Goal: Task Accomplishment & Management: Complete application form

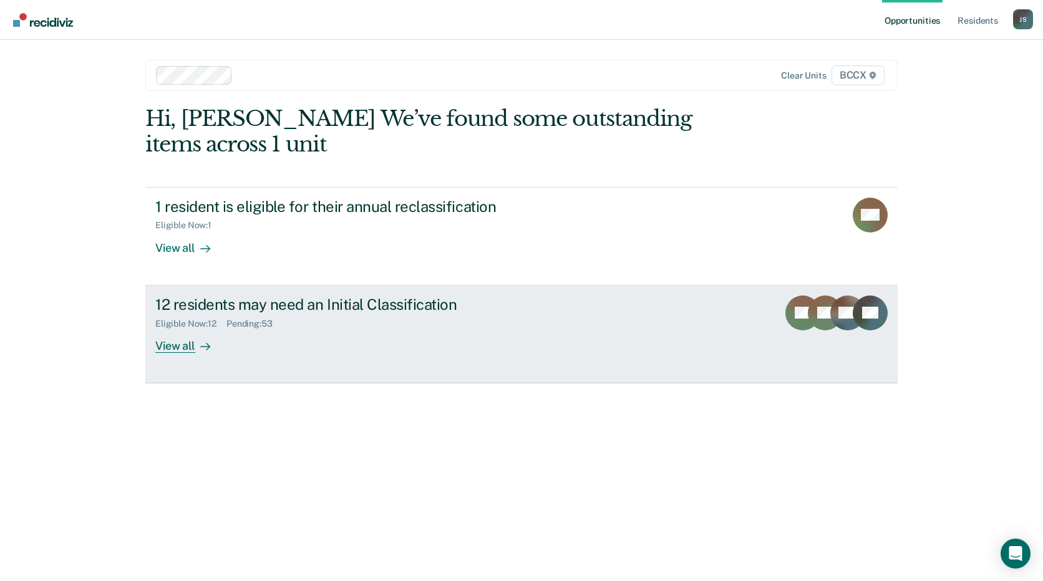
click at [385, 337] on div "12 residents may need an Initial Classification Eligible Now : 12 Pending : 53 …" at bounding box center [389, 324] width 468 height 57
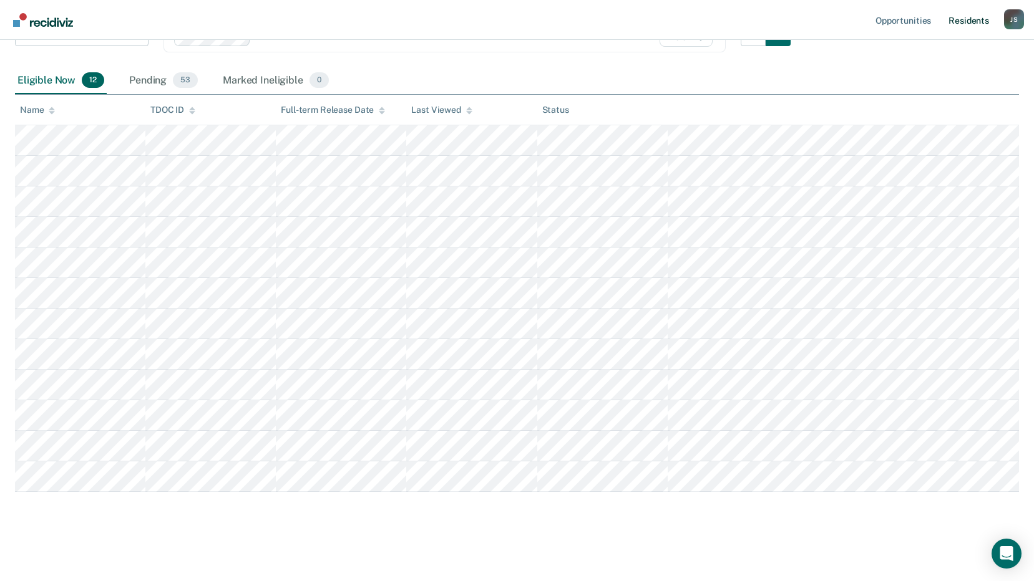
scroll to position [123, 0]
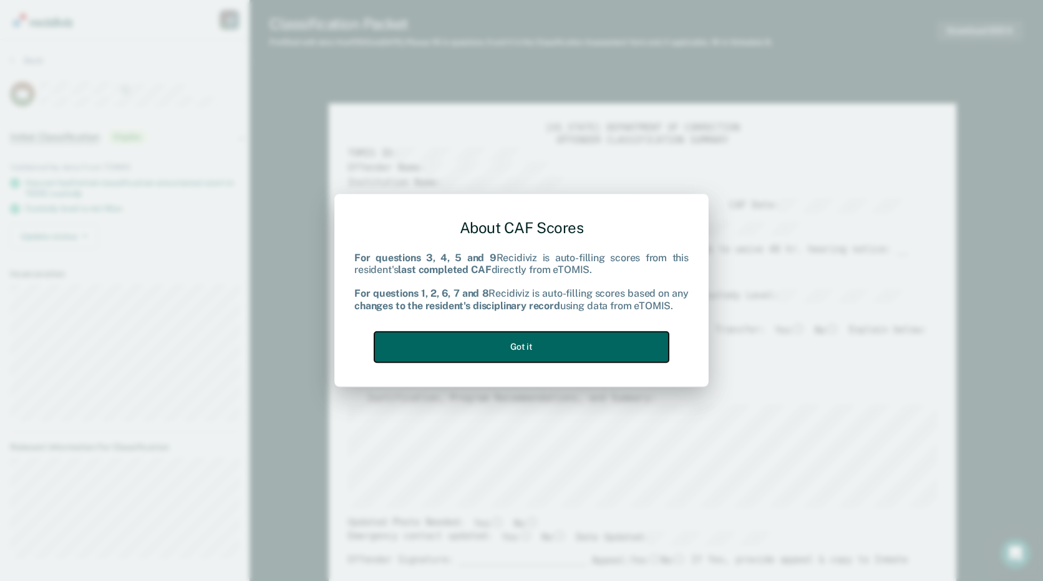
click at [532, 351] on button "Got it" at bounding box center [521, 347] width 294 height 31
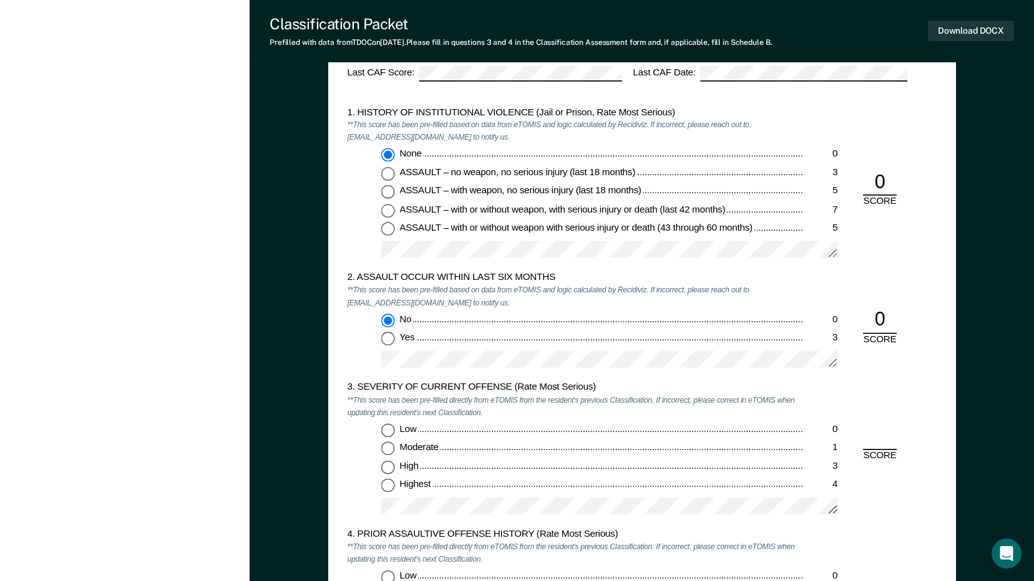
scroll to position [1185, 0]
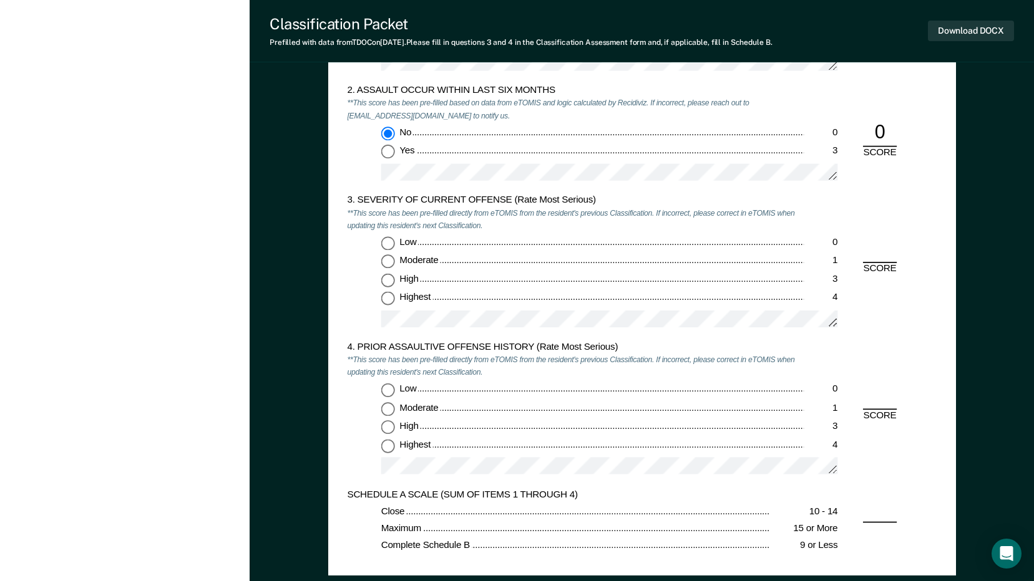
click at [387, 300] on input "Highest 4" at bounding box center [388, 300] width 14 height 14
type textarea "x"
radio input "true"
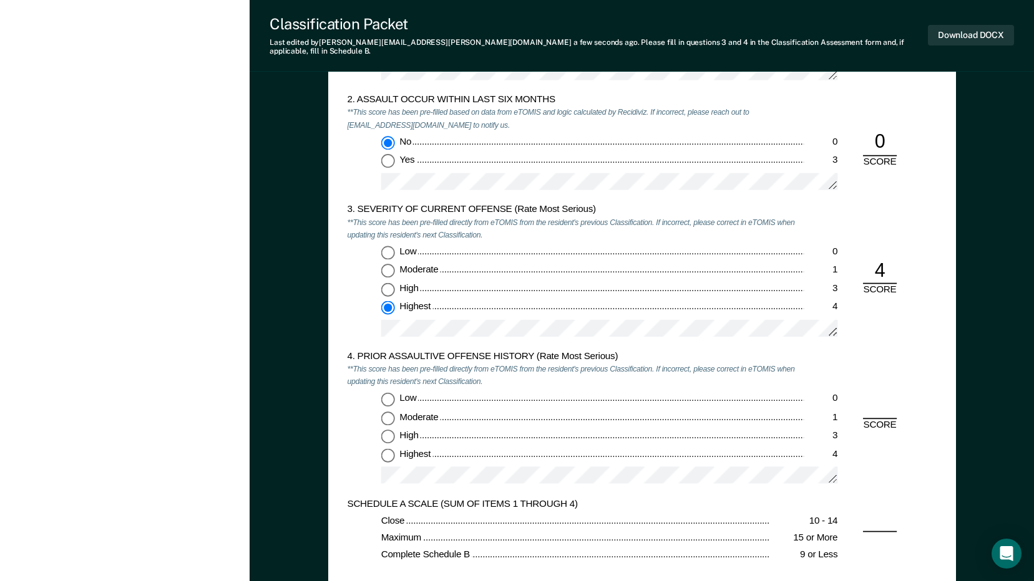
click at [388, 448] on input "Highest 4" at bounding box center [388, 455] width 14 height 14
type textarea "x"
radio input "true"
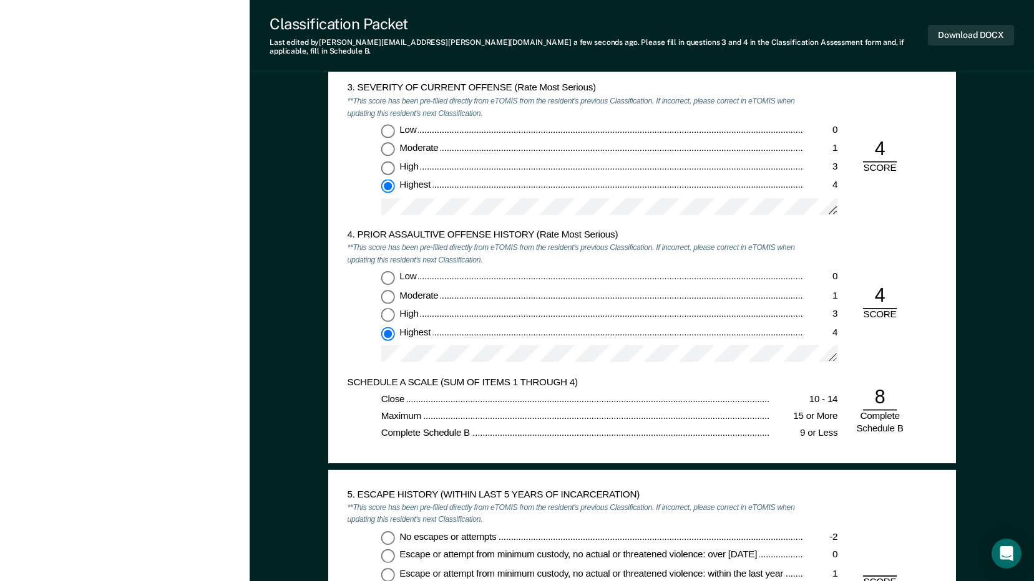
scroll to position [1497, 0]
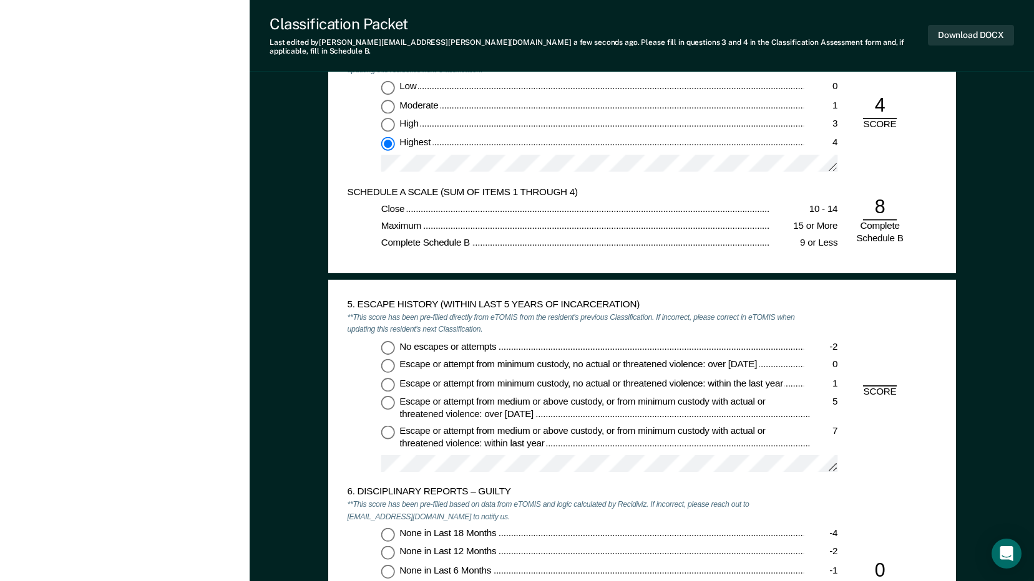
click at [392, 329] on div "5. ESCAPE HISTORY (WITHIN LAST 5 YEARS OF INCARCERATION) **This score has been …" at bounding box center [575, 392] width 457 height 187
click at [391, 341] on input "No escapes or attempts -2" at bounding box center [388, 348] width 14 height 14
type textarea "x"
radio input "true"
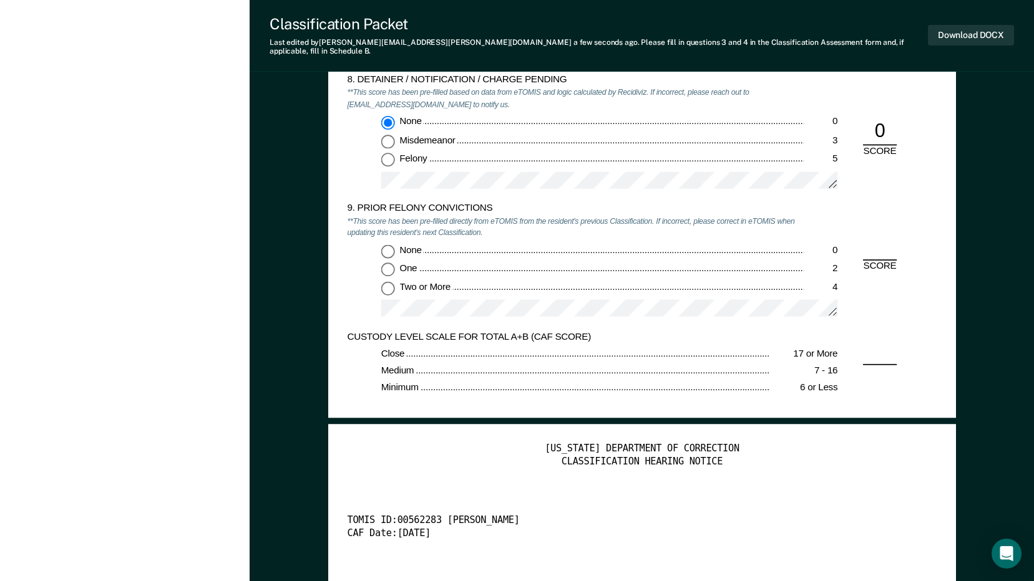
scroll to position [2246, 0]
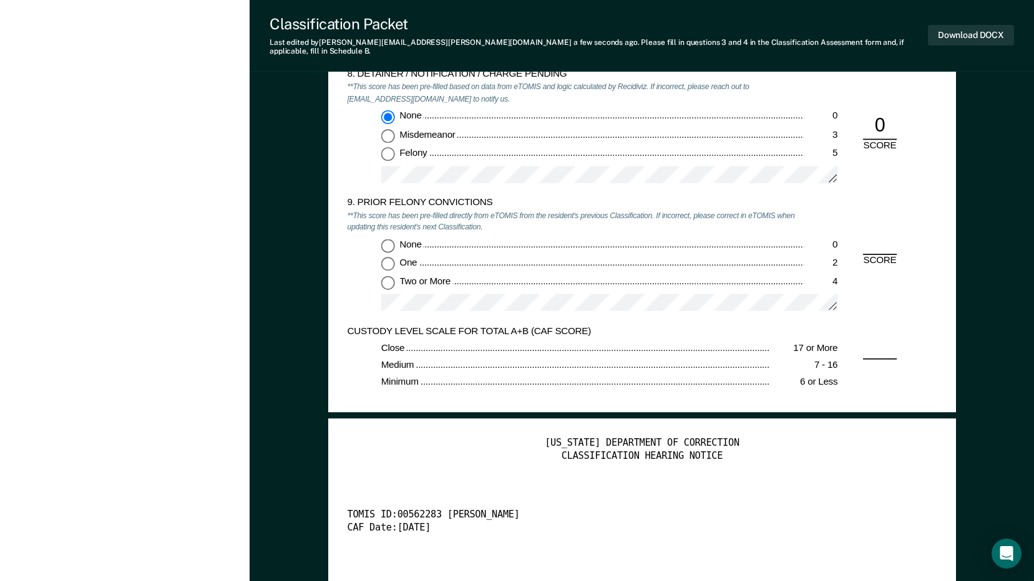
click at [389, 277] on input "Two or More 4" at bounding box center [388, 283] width 14 height 14
type textarea "x"
radio input "true"
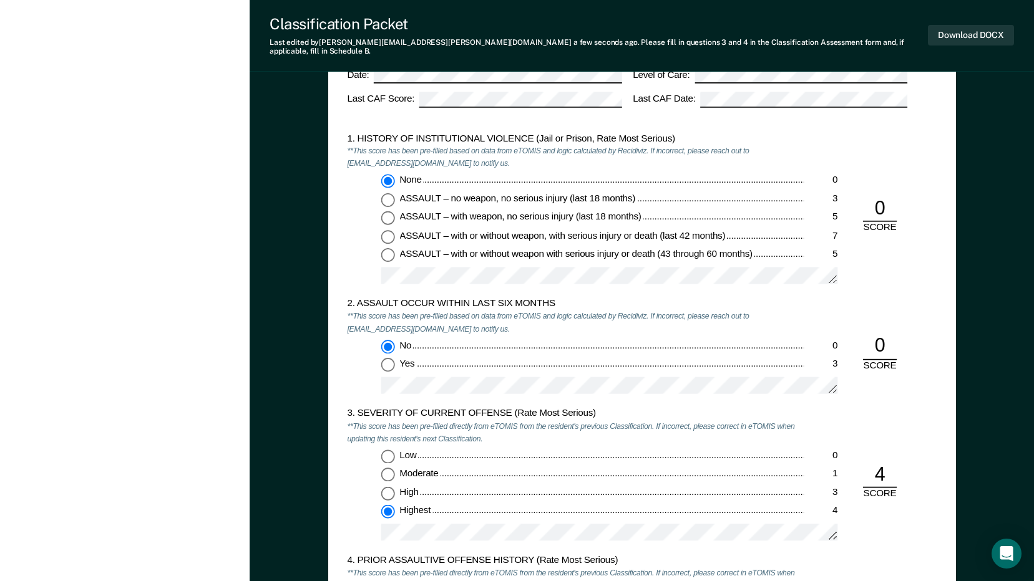
scroll to position [873, 0]
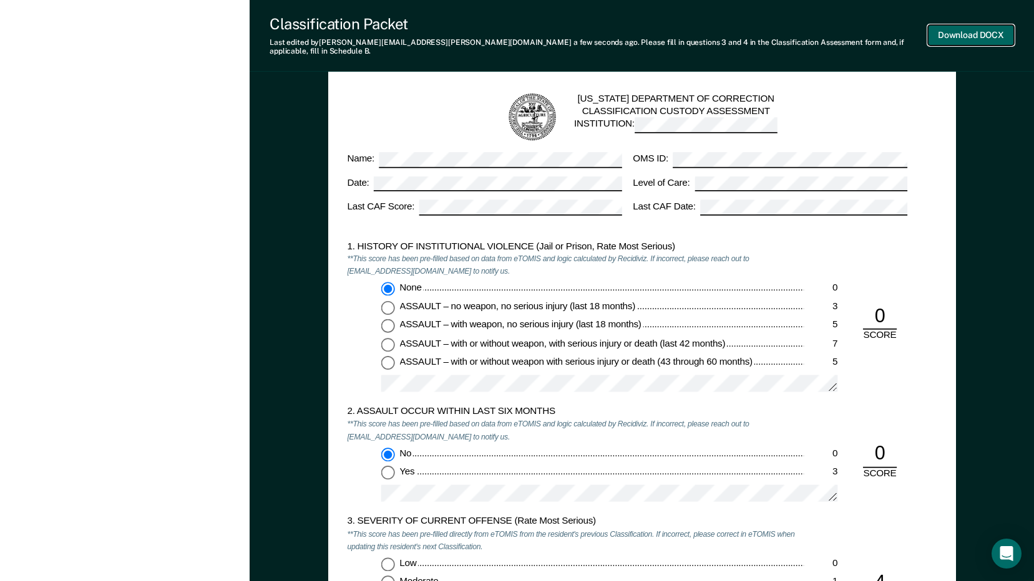
click at [956, 29] on button "Download DOCX" at bounding box center [971, 35] width 86 height 21
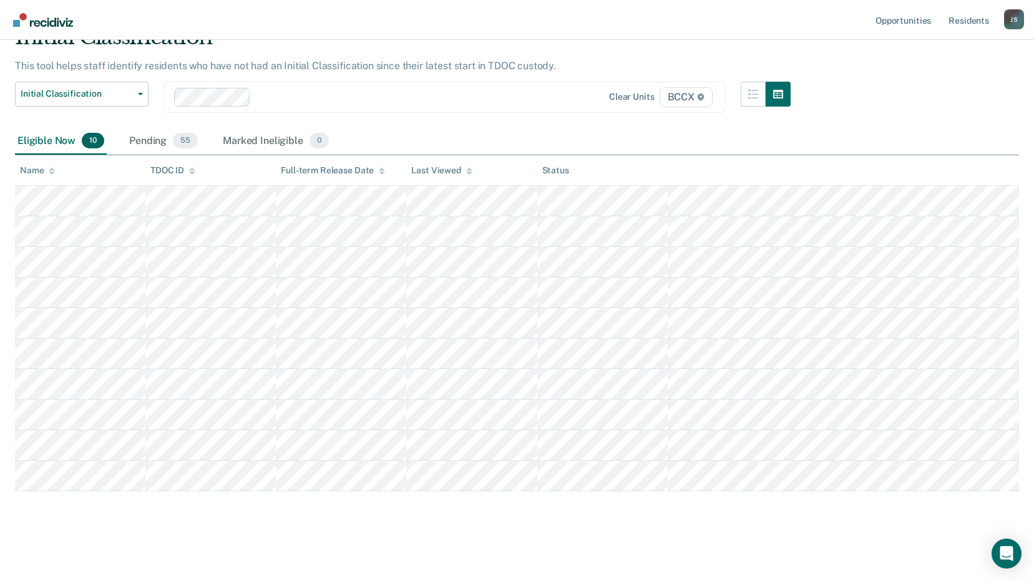
scroll to position [62, 0]
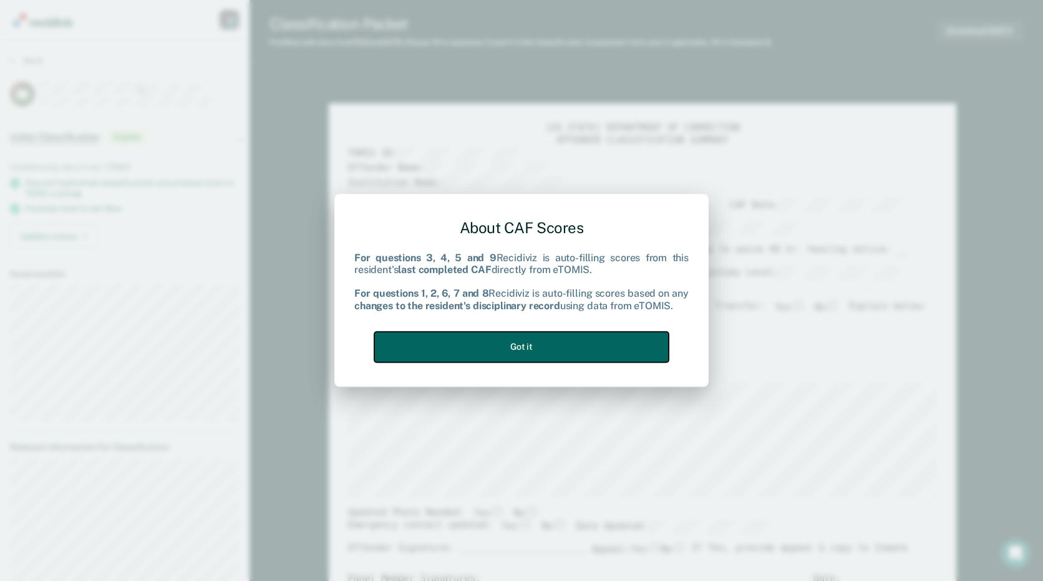
click at [545, 349] on button "Got it" at bounding box center [521, 347] width 294 height 31
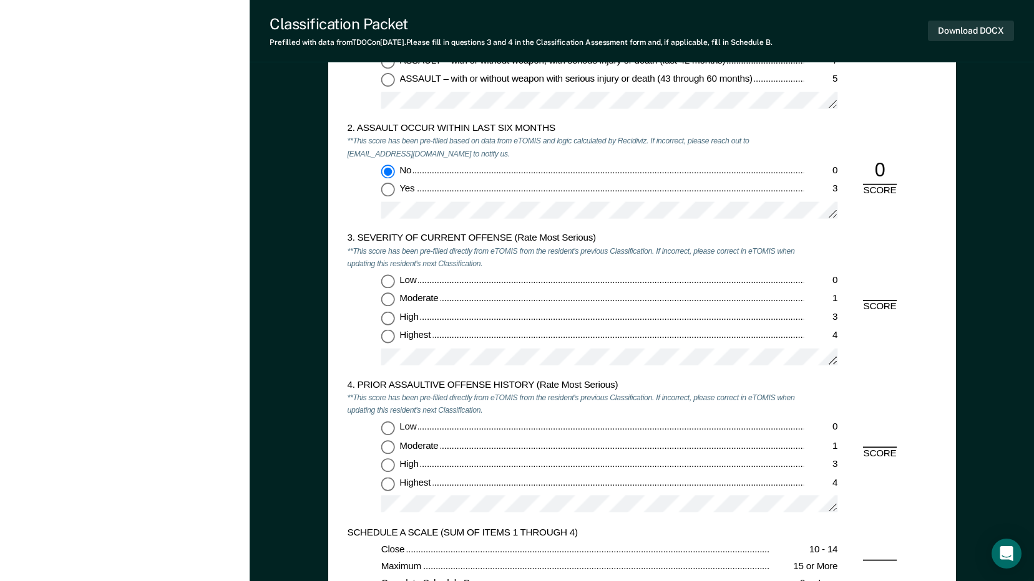
scroll to position [1248, 0]
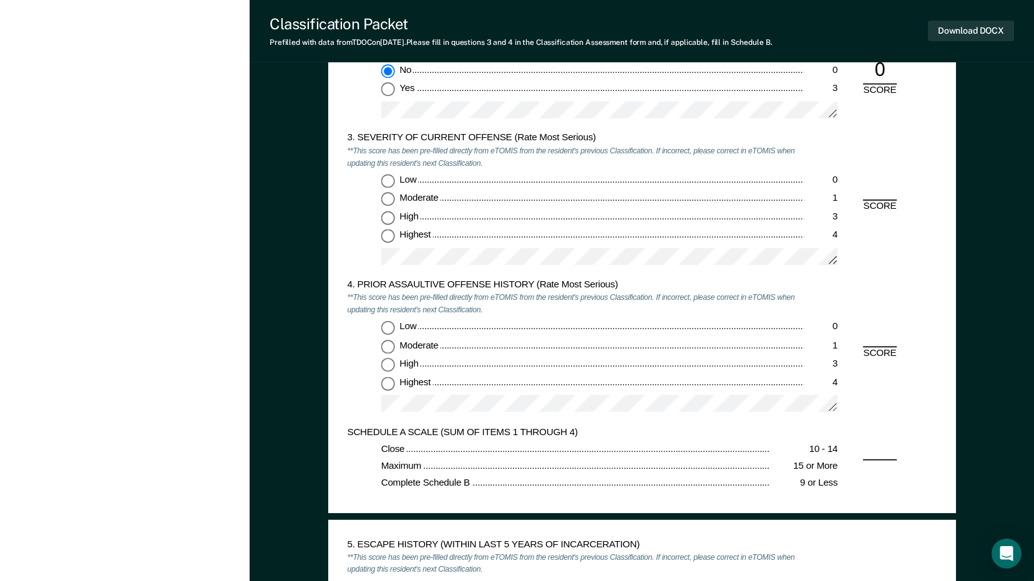
click at [384, 198] on input "Moderate 1" at bounding box center [388, 200] width 14 height 14
type textarea "x"
radio input "true"
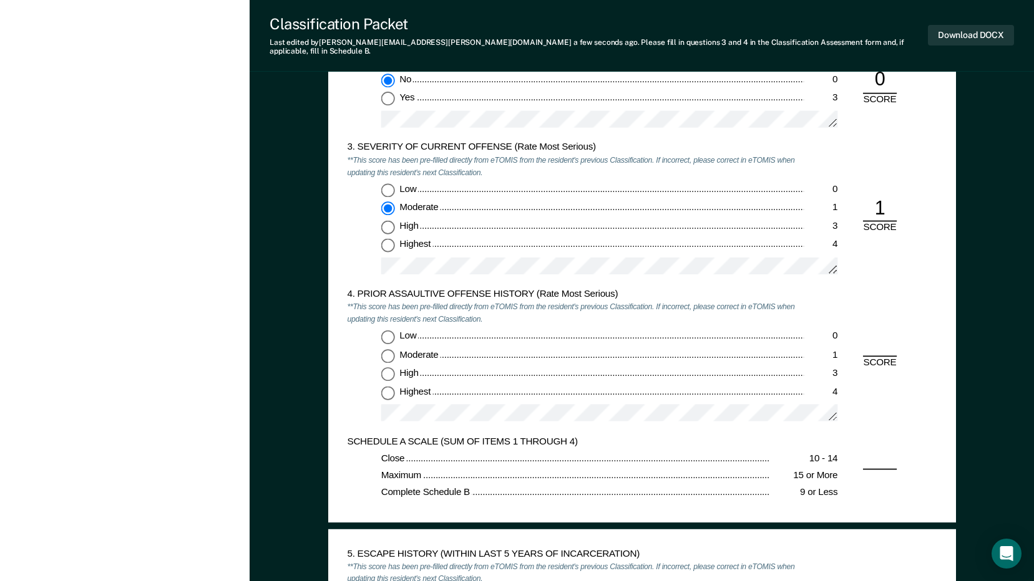
click at [391, 330] on input "Low 0" at bounding box center [388, 337] width 14 height 14
type textarea "x"
radio input "true"
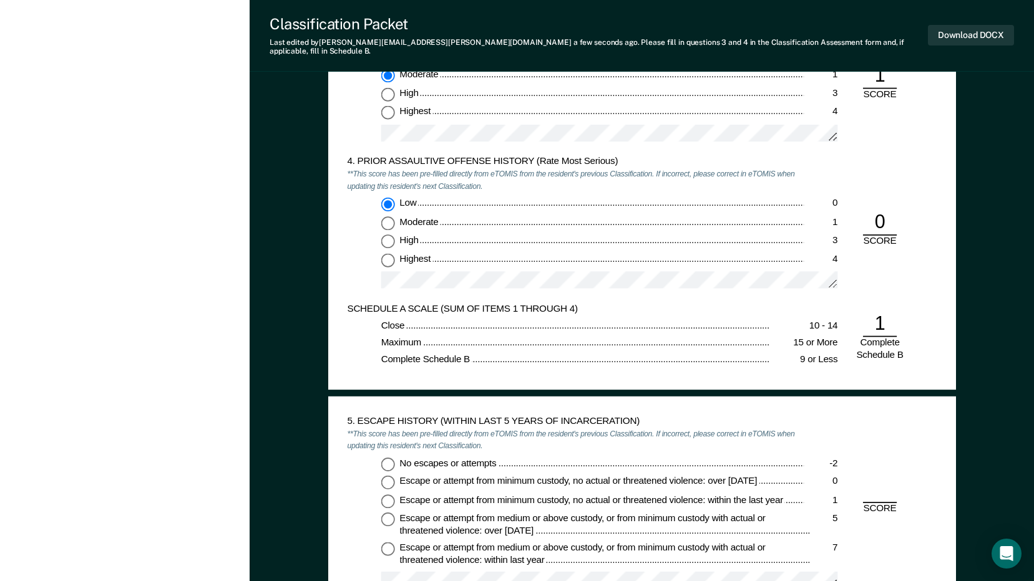
scroll to position [1497, 0]
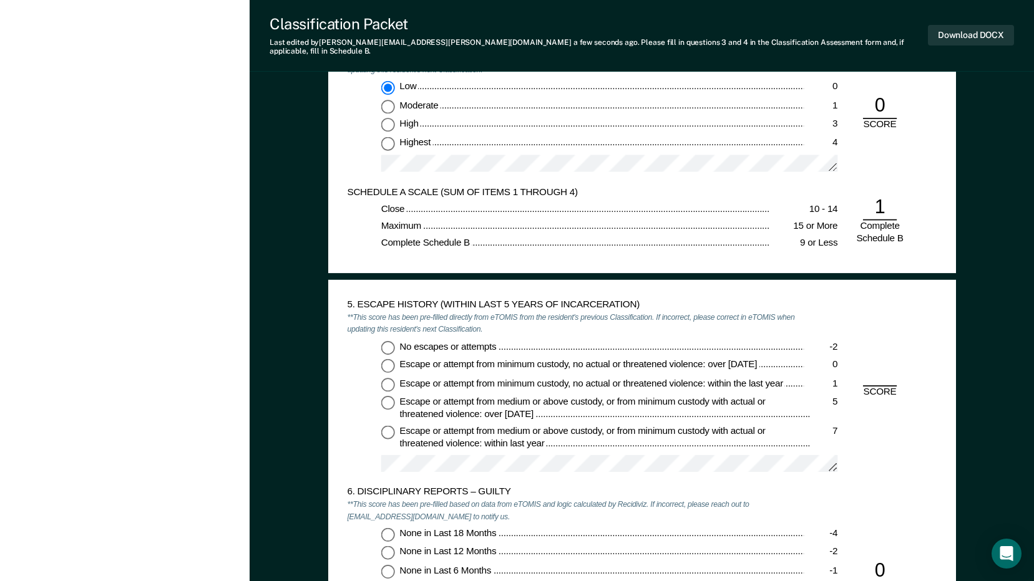
click at [387, 341] on input "No escapes or attempts -2" at bounding box center [388, 348] width 14 height 14
type textarea "x"
radio input "true"
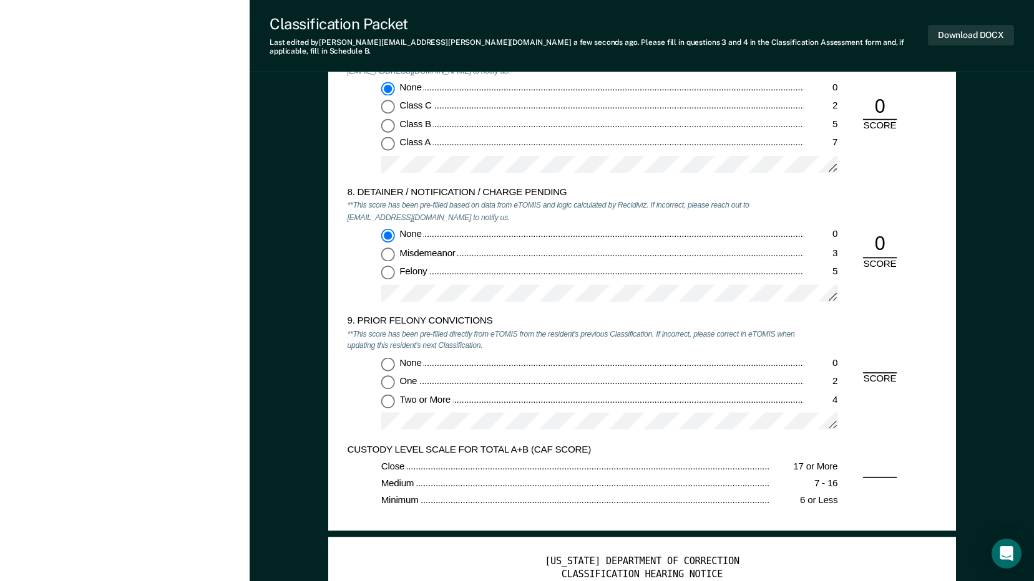
scroll to position [2246, 0]
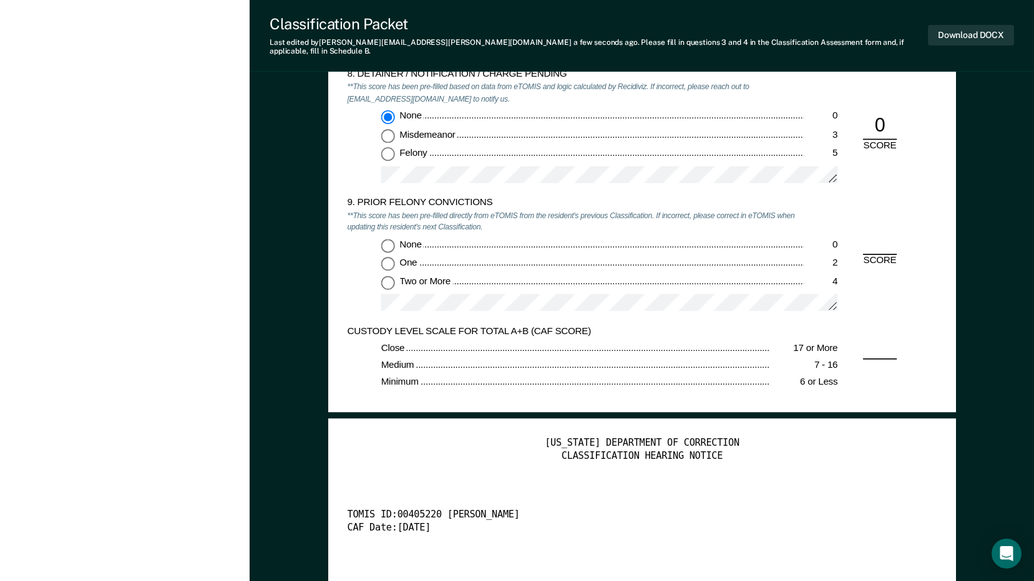
click at [387, 276] on input "Two or More 4" at bounding box center [388, 283] width 14 height 14
type textarea "x"
radio input "true"
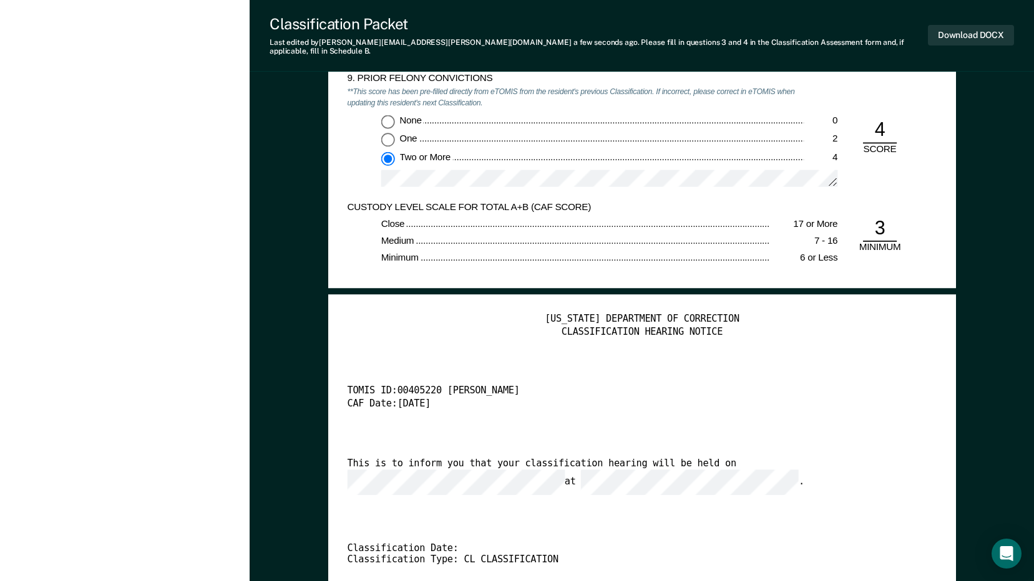
scroll to position [2371, 0]
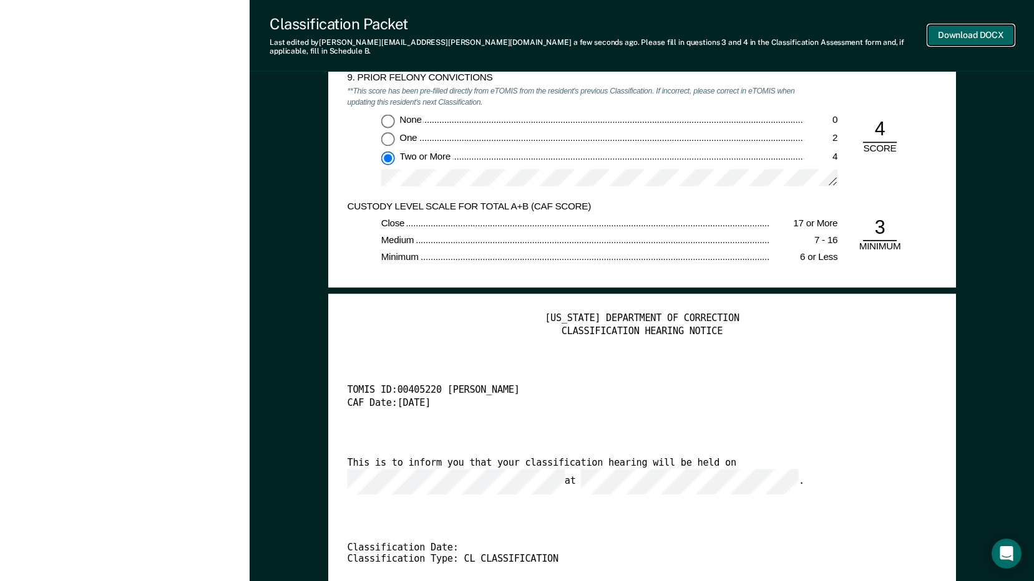
click at [977, 26] on button "Download DOCX" at bounding box center [971, 35] width 86 height 21
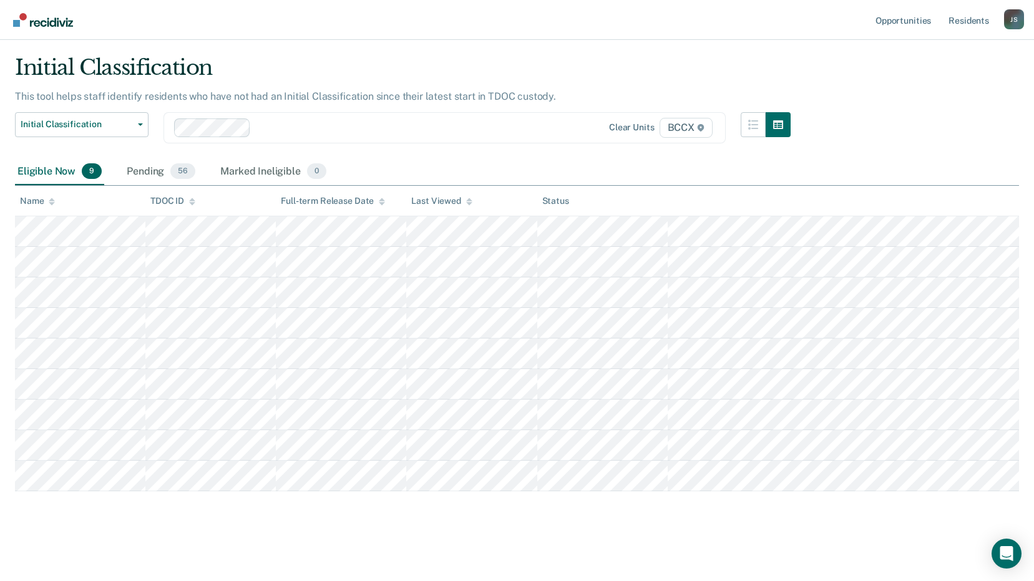
scroll to position [31, 0]
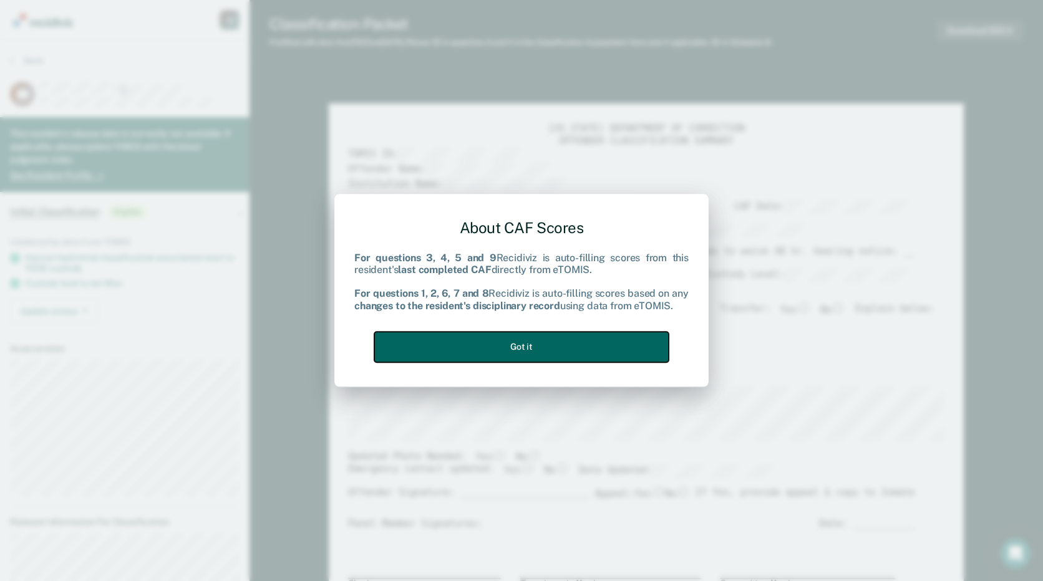
click at [628, 344] on button "Got it" at bounding box center [521, 347] width 294 height 31
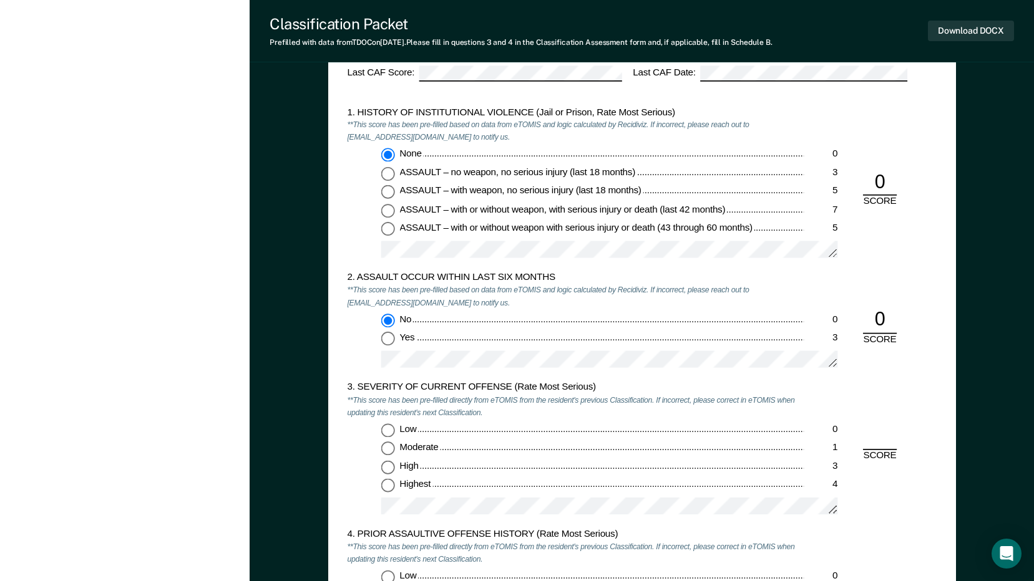
click at [387, 483] on input "Highest 4" at bounding box center [388, 487] width 14 height 14
type textarea "x"
radio input "true"
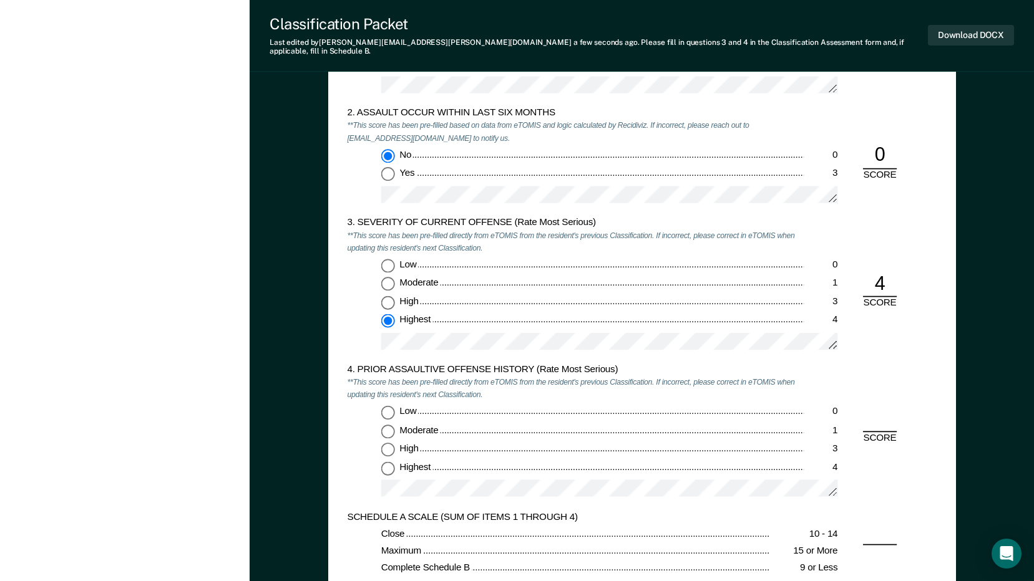
scroll to position [1185, 0]
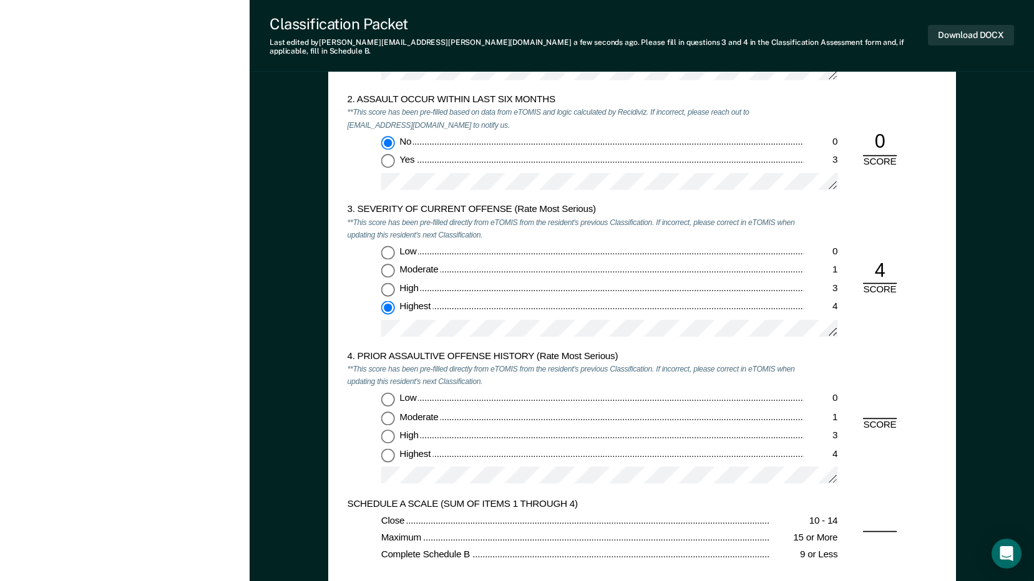
click at [386, 392] on input "Low 0" at bounding box center [388, 399] width 14 height 14
type textarea "x"
radio input "true"
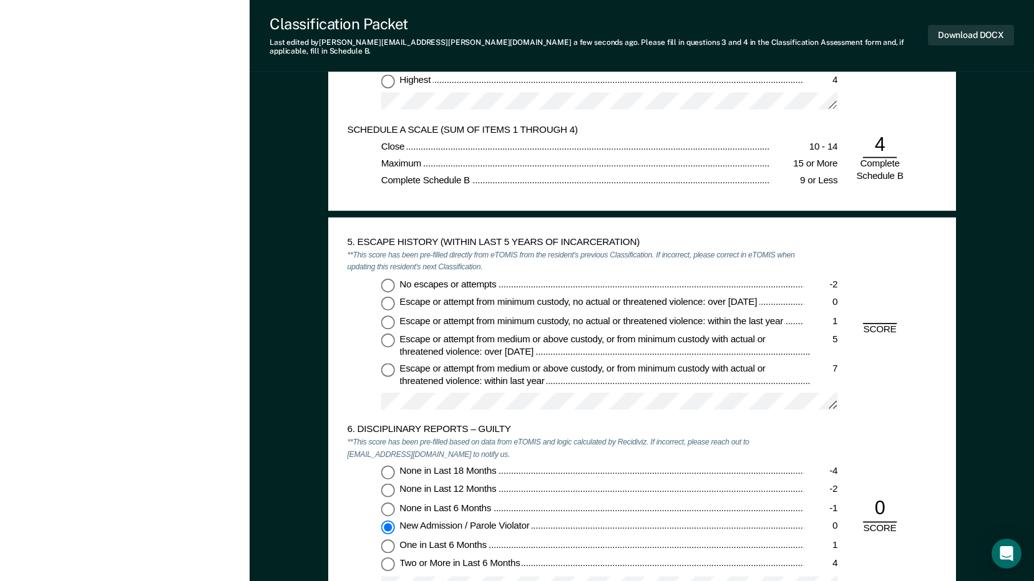
click at [391, 278] on input "No escapes or attempts -2" at bounding box center [388, 285] width 14 height 14
type textarea "x"
radio input "true"
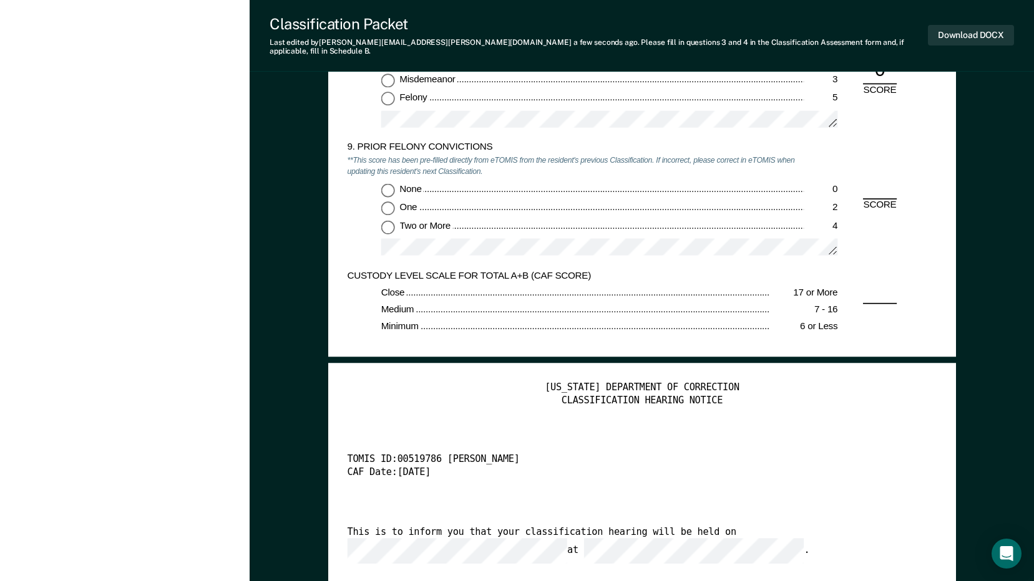
scroll to position [2308, 0]
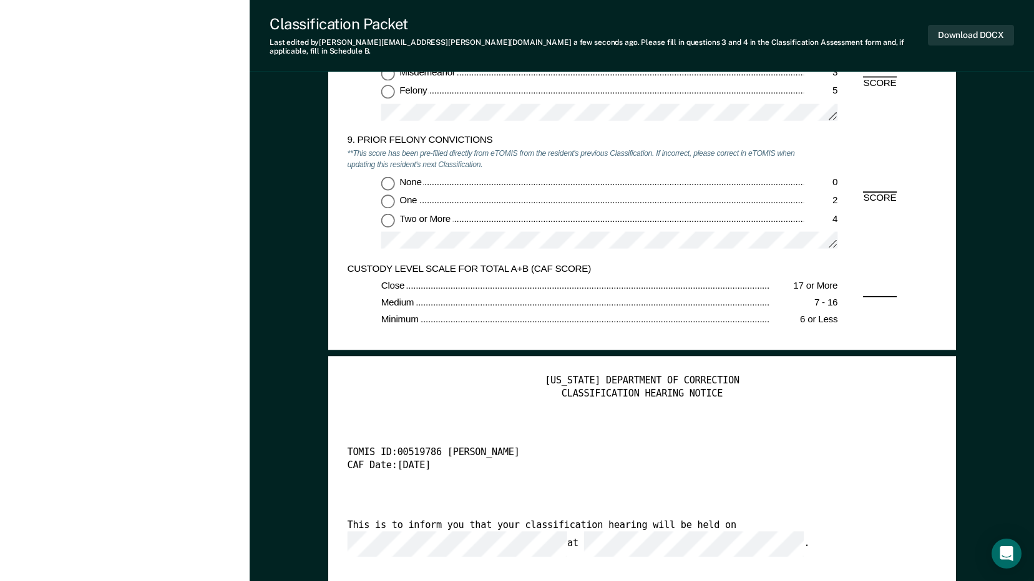
click at [386, 177] on input "None 0" at bounding box center [388, 184] width 14 height 14
type textarea "x"
radio input "true"
click at [971, 32] on button "Download DOCX" at bounding box center [971, 35] width 86 height 21
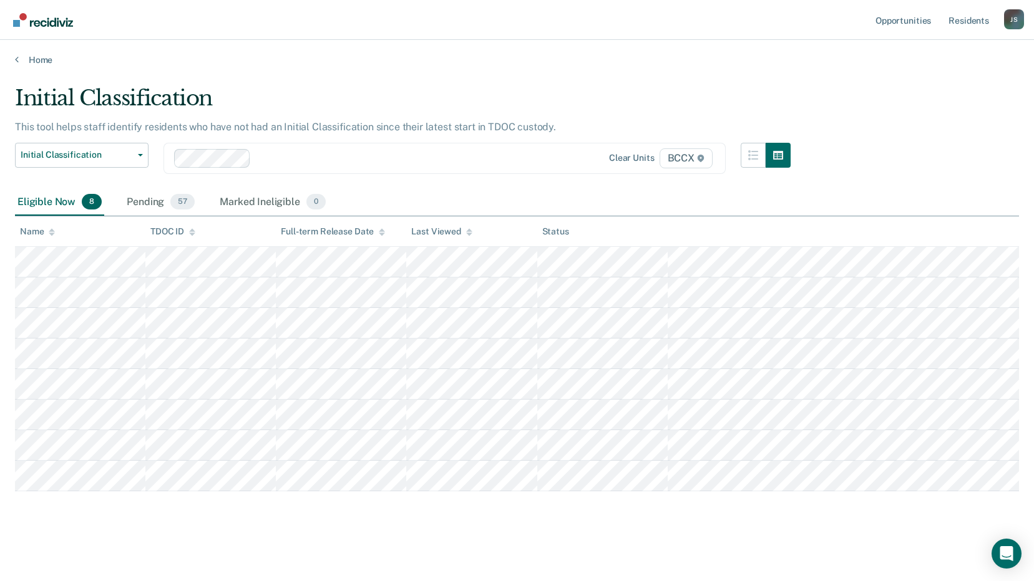
scroll to position [1, 0]
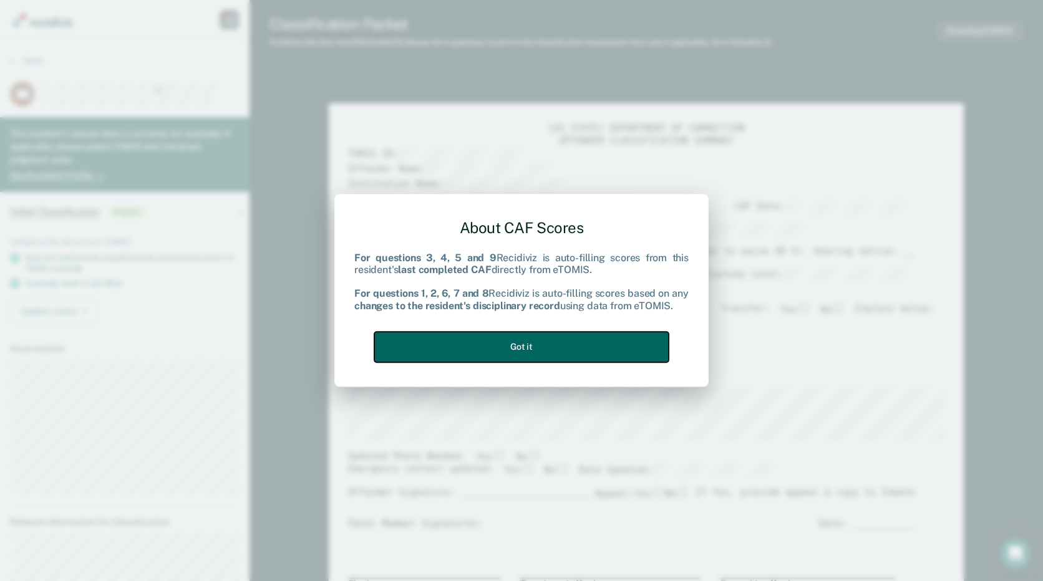
click at [619, 348] on button "Got it" at bounding box center [521, 347] width 294 height 31
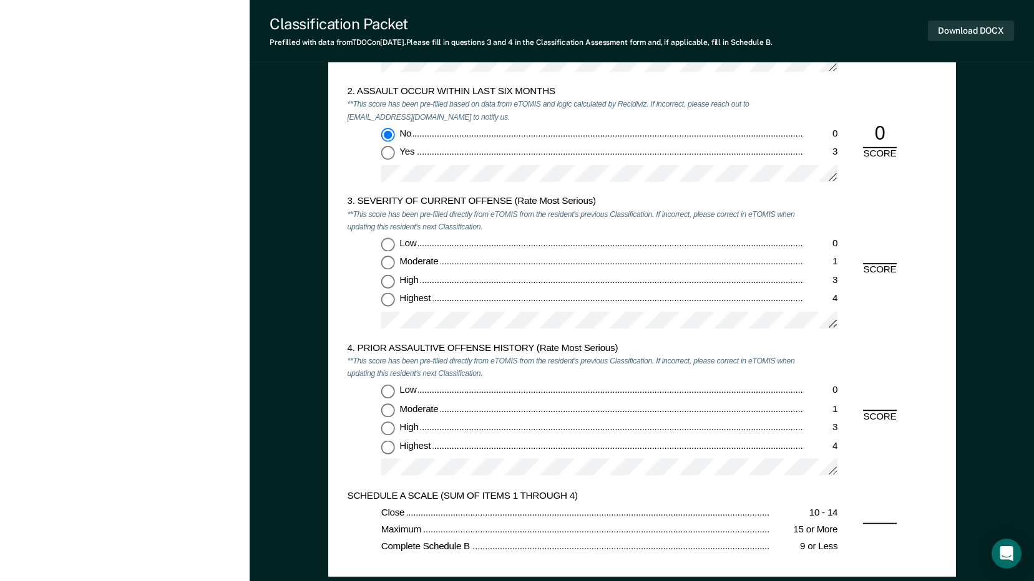
scroll to position [1185, 0]
click at [383, 298] on input "Highest 4" at bounding box center [388, 300] width 14 height 14
type textarea "x"
radio input "true"
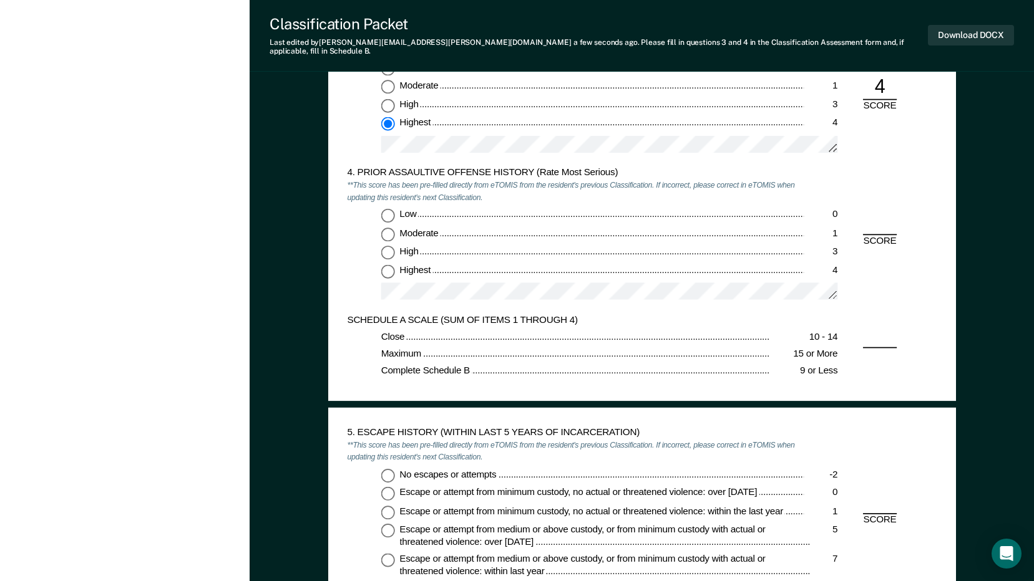
scroll to position [1373, 0]
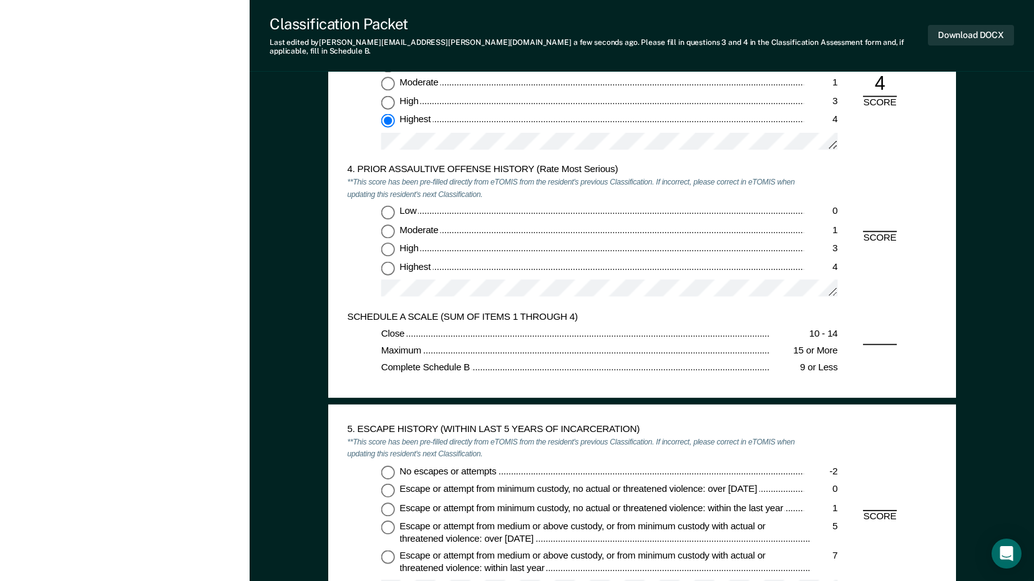
click at [387, 243] on input "High 3" at bounding box center [388, 250] width 14 height 14
type textarea "x"
radio input "true"
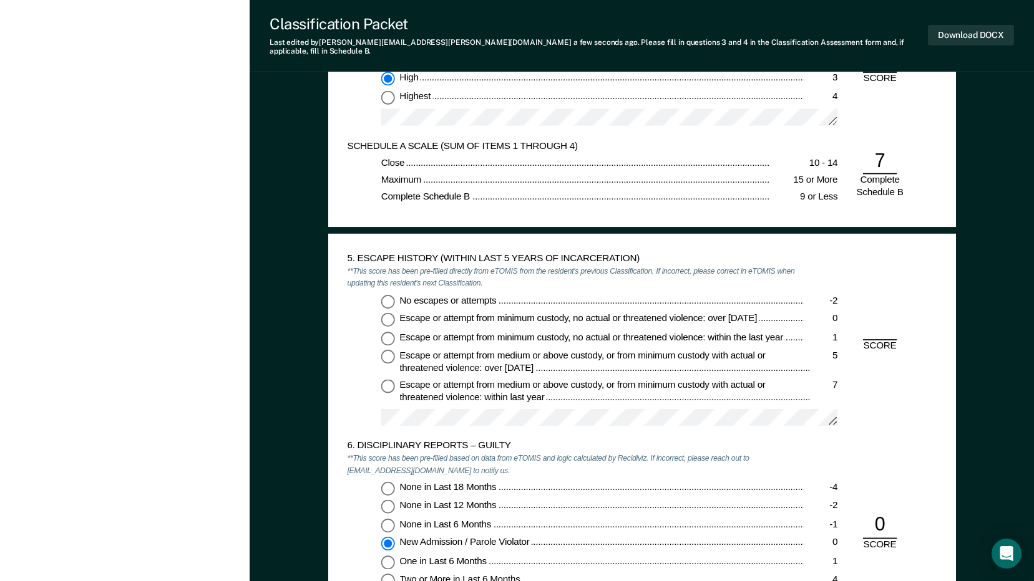
scroll to position [1622, 0]
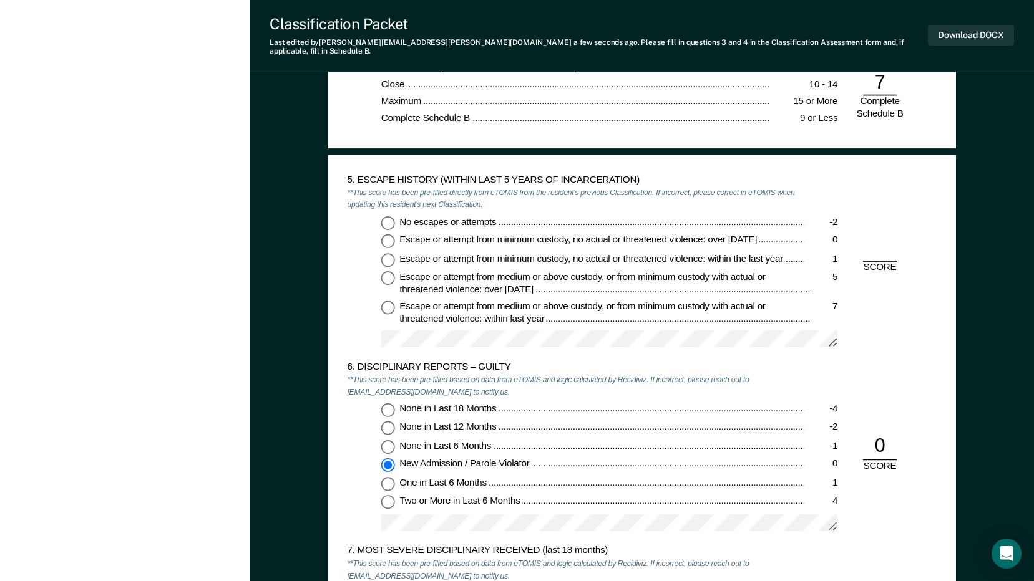
click at [386, 216] on input "No escapes or attempts -2" at bounding box center [388, 223] width 14 height 14
type textarea "x"
radio input "true"
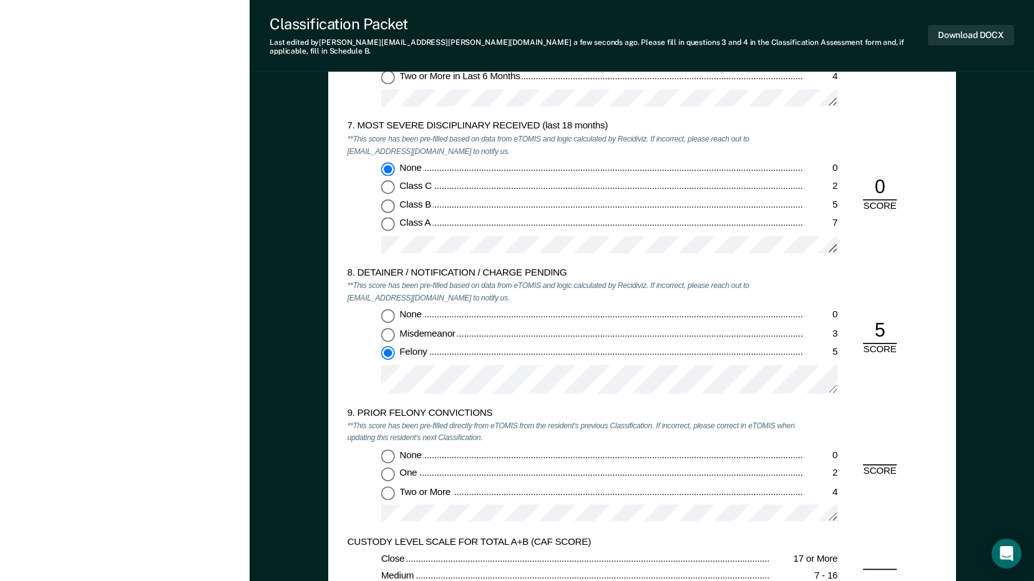
scroll to position [2121, 0]
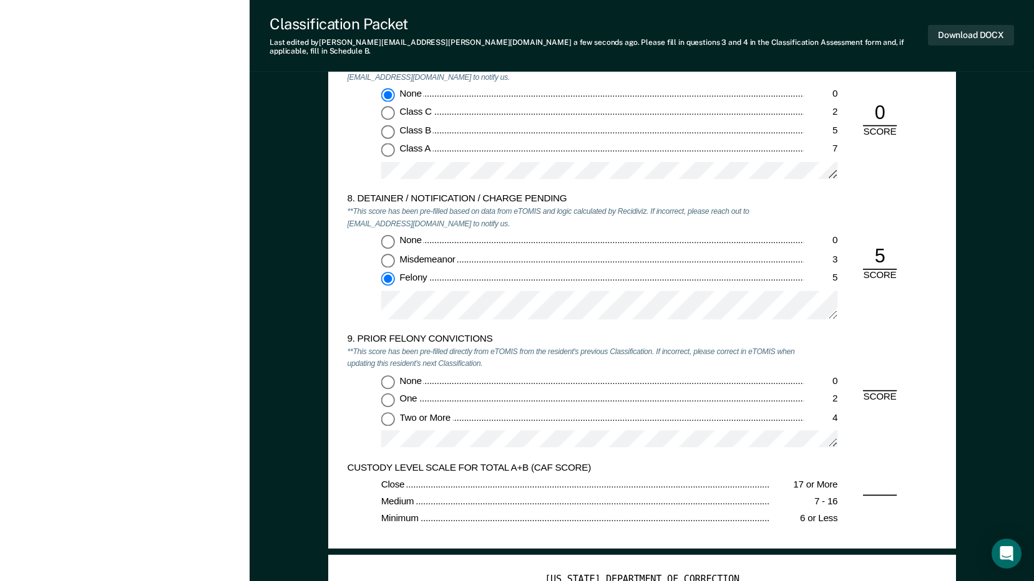
click at [387, 412] on input "Two or More 4" at bounding box center [388, 419] width 14 height 14
type textarea "x"
radio input "true"
click at [387, 272] on input "Felony 5" at bounding box center [388, 279] width 14 height 14
click at [388, 272] on input "Felony 5" at bounding box center [388, 279] width 14 height 14
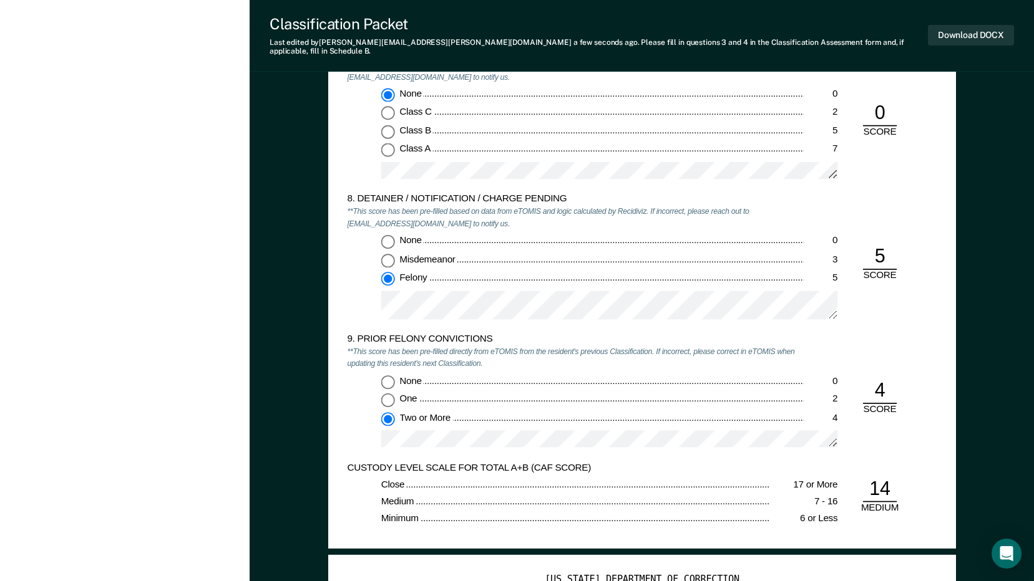
click at [389, 235] on input "None 0" at bounding box center [388, 242] width 14 height 14
type textarea "x"
radio input "true"
radio input "false"
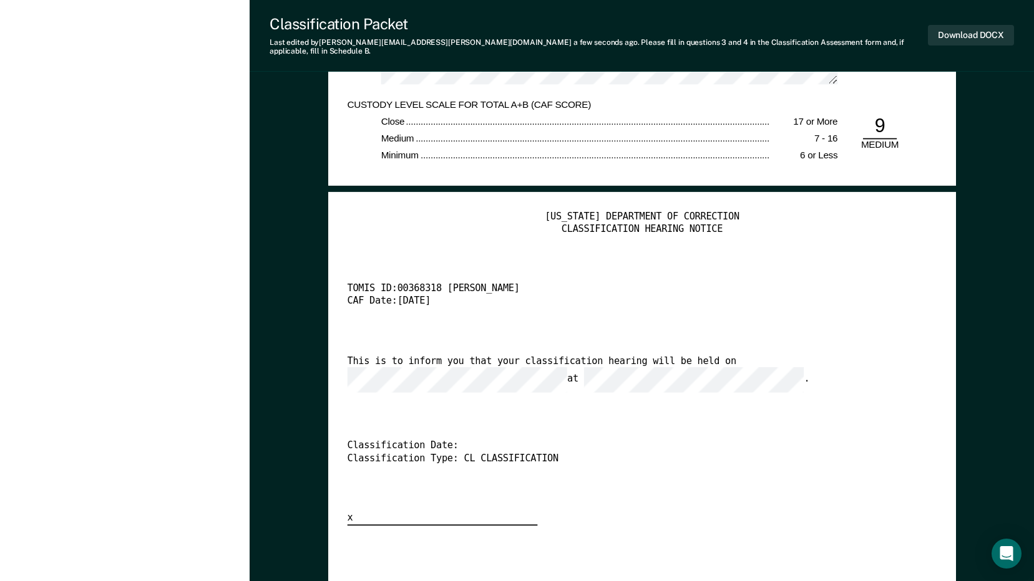
scroll to position [2371, 0]
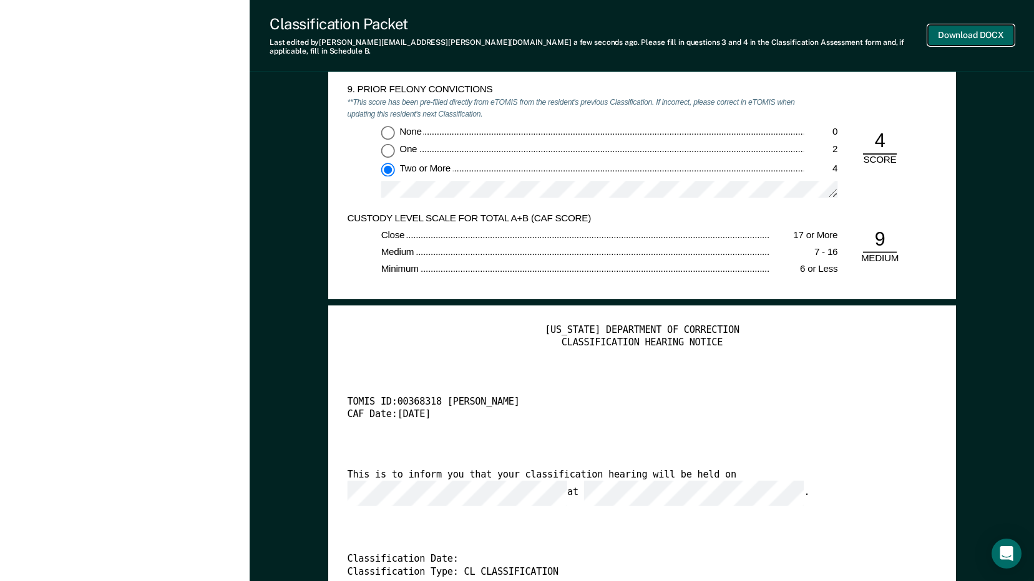
click at [958, 36] on button "Download DOCX" at bounding box center [971, 35] width 86 height 21
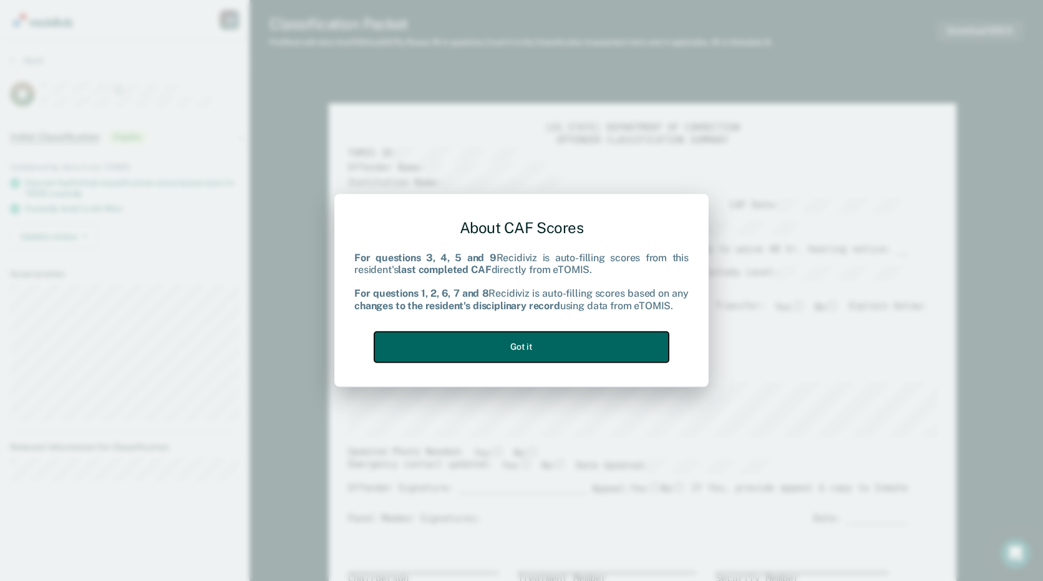
click at [558, 351] on button "Got it" at bounding box center [521, 347] width 294 height 31
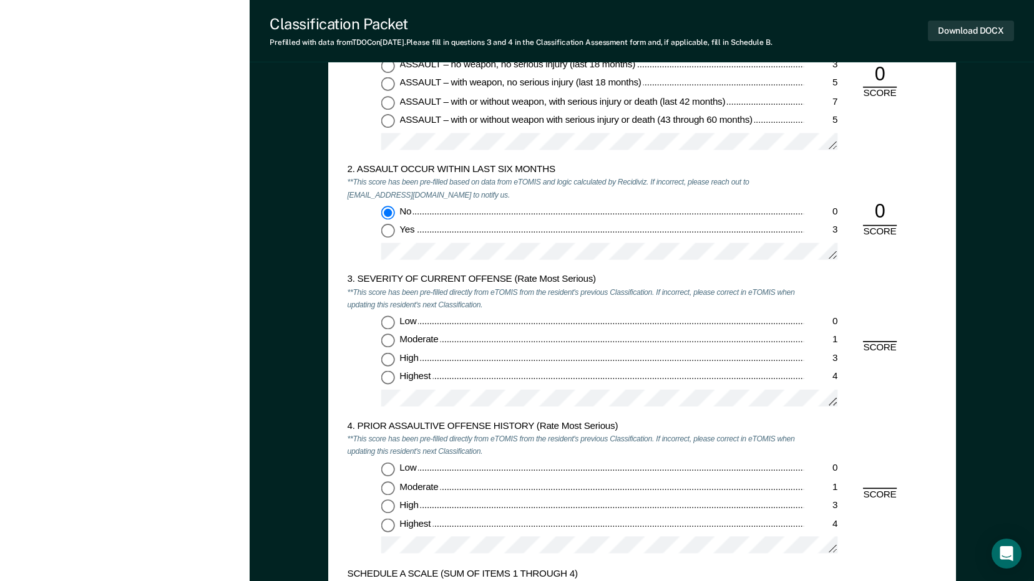
scroll to position [1123, 0]
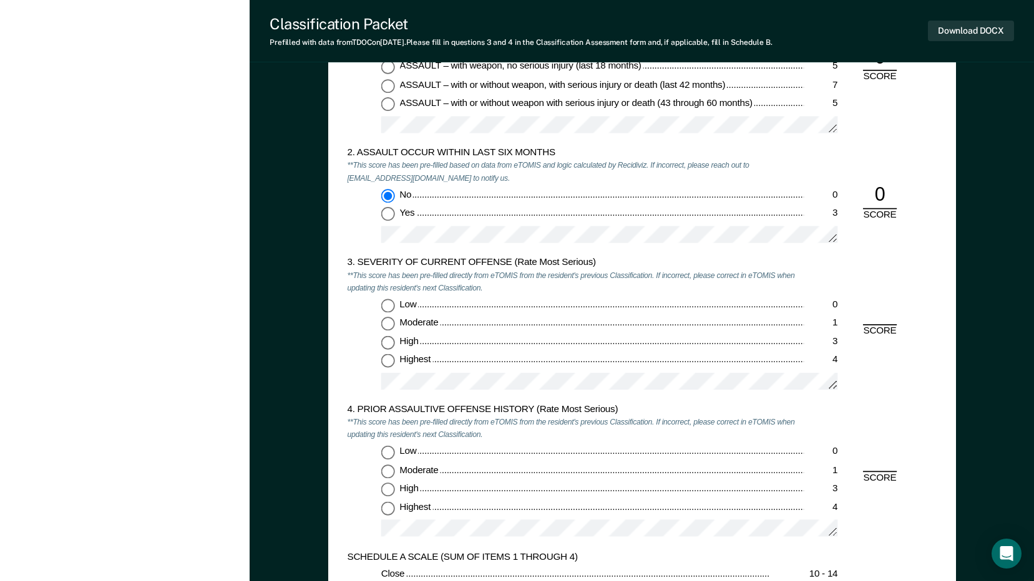
click at [384, 359] on input "Highest 4" at bounding box center [388, 362] width 14 height 14
type textarea "x"
radio input "true"
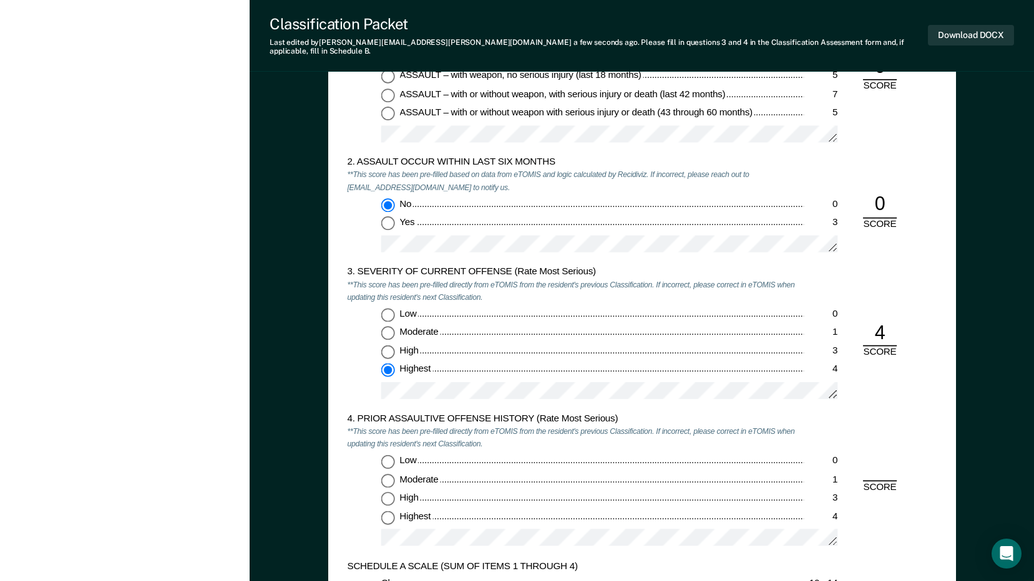
click at [391, 460] on input "Low 0" at bounding box center [388, 462] width 14 height 14
type textarea "x"
radio input "true"
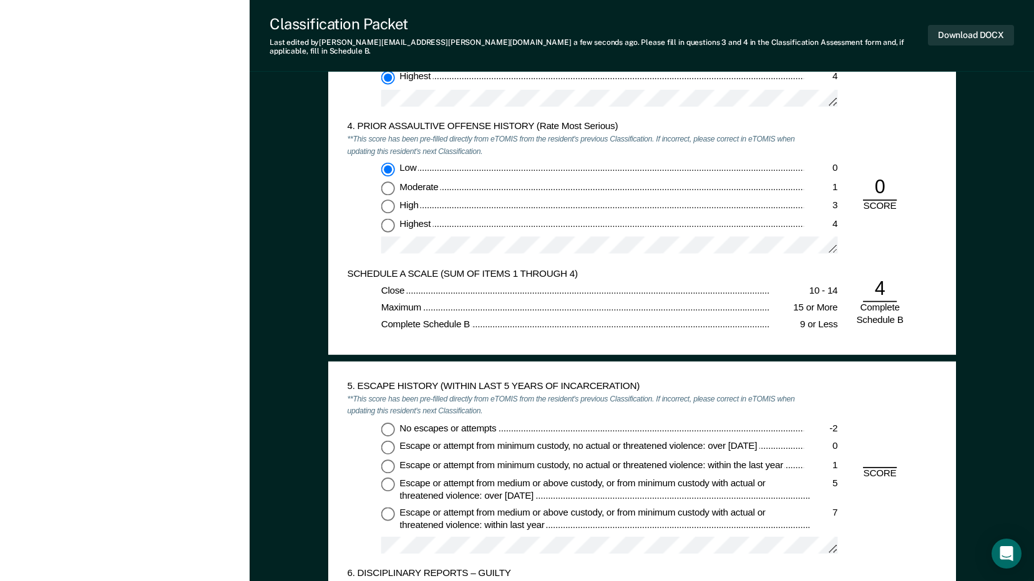
scroll to position [1560, 0]
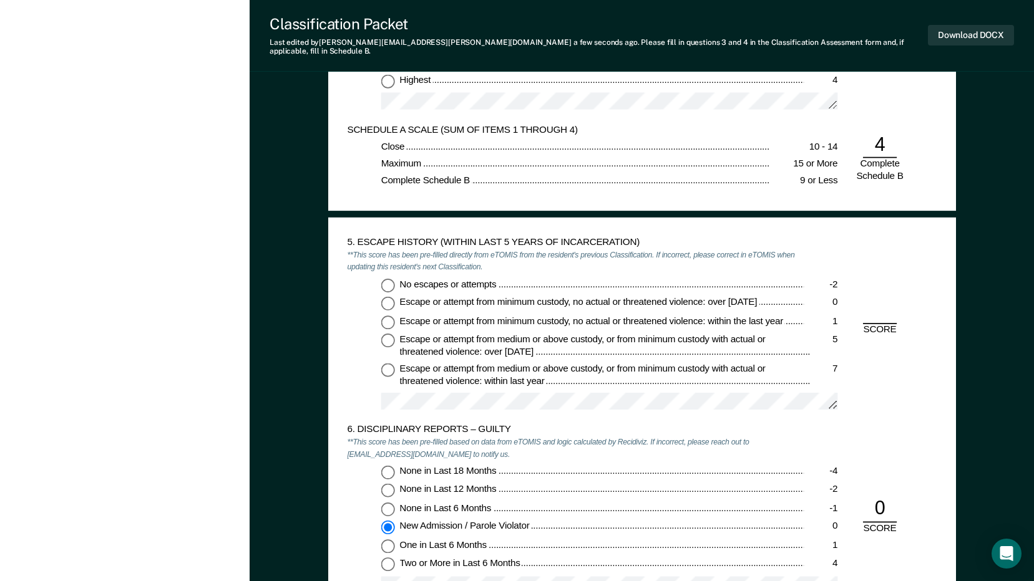
click at [391, 278] on input "No escapes or attempts -2" at bounding box center [388, 285] width 14 height 14
type textarea "x"
radio input "true"
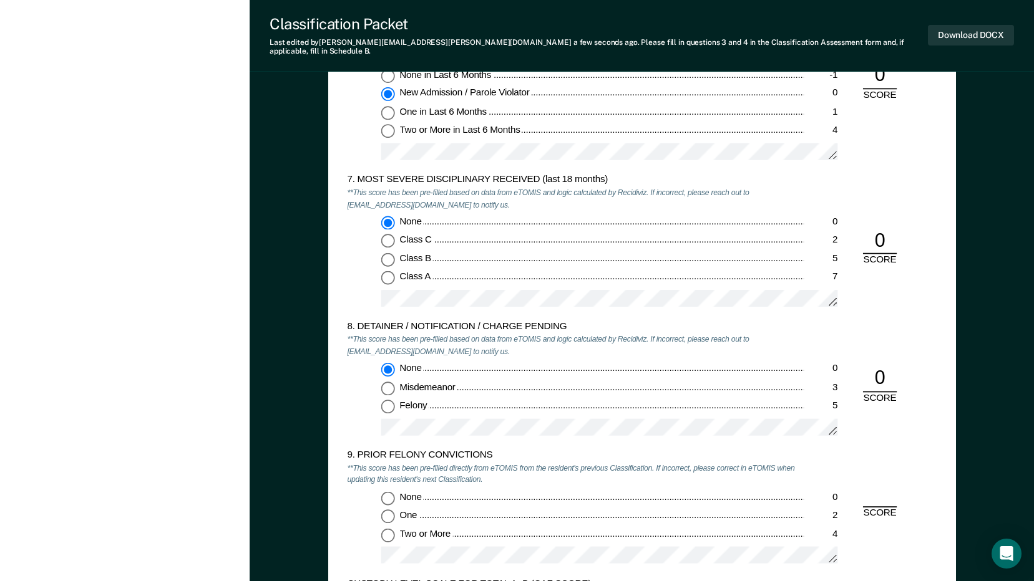
scroll to position [2121, 0]
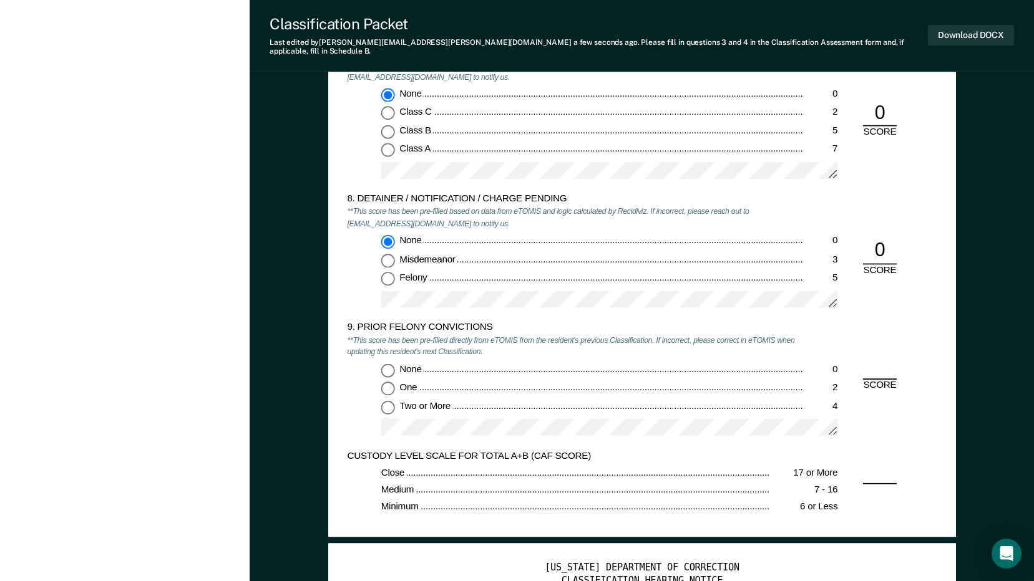
click at [386, 364] on input "None 0" at bounding box center [388, 371] width 14 height 14
type textarea "x"
radio input "true"
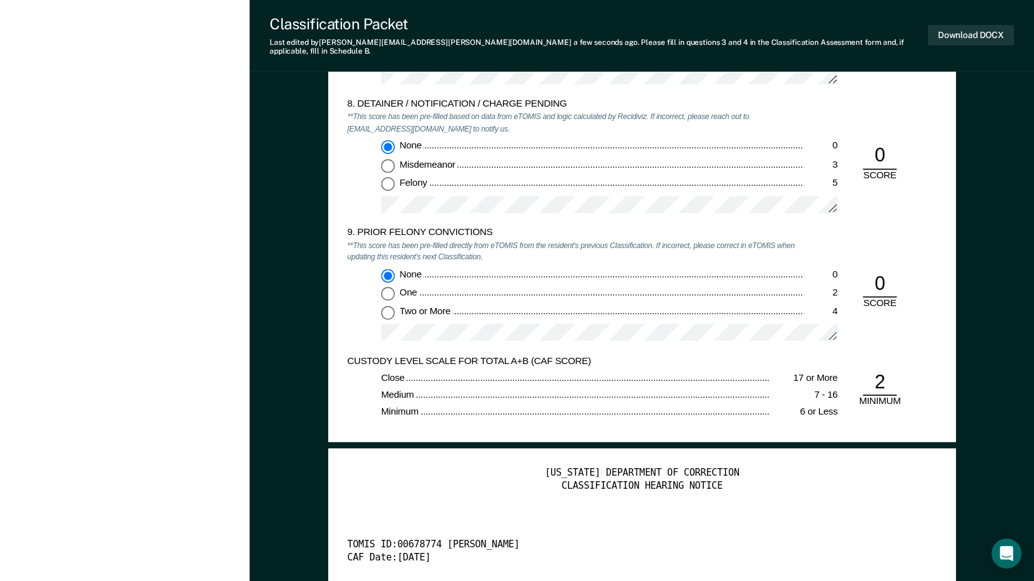
scroll to position [2246, 0]
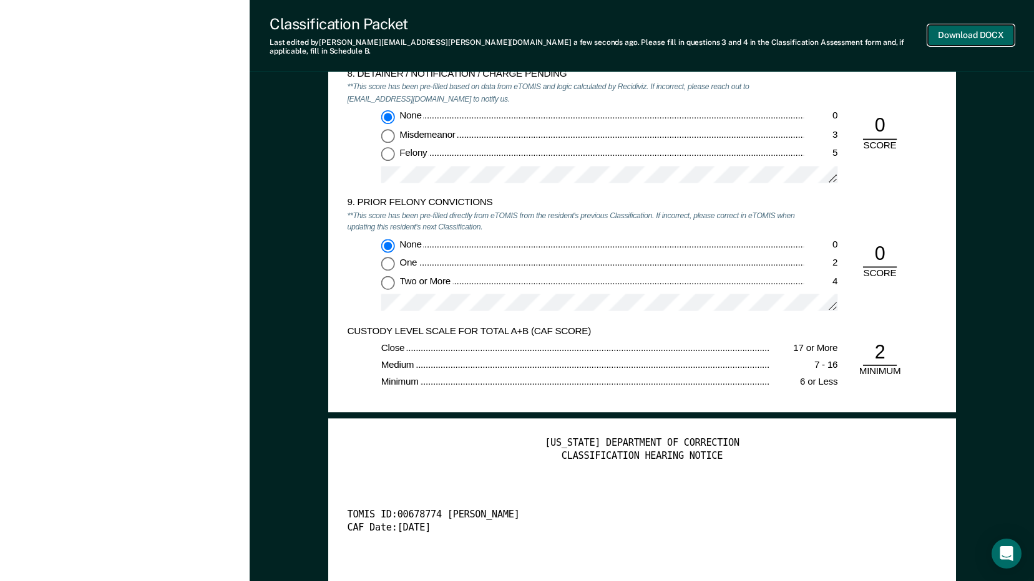
click at [964, 31] on button "Download DOCX" at bounding box center [971, 35] width 86 height 21
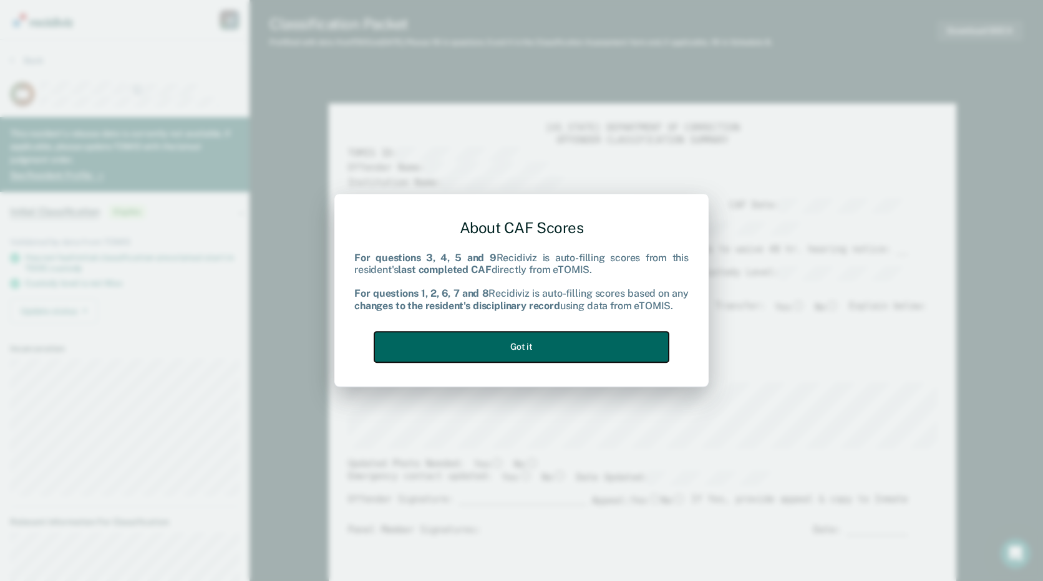
click at [580, 348] on button "Got it" at bounding box center [521, 347] width 294 height 31
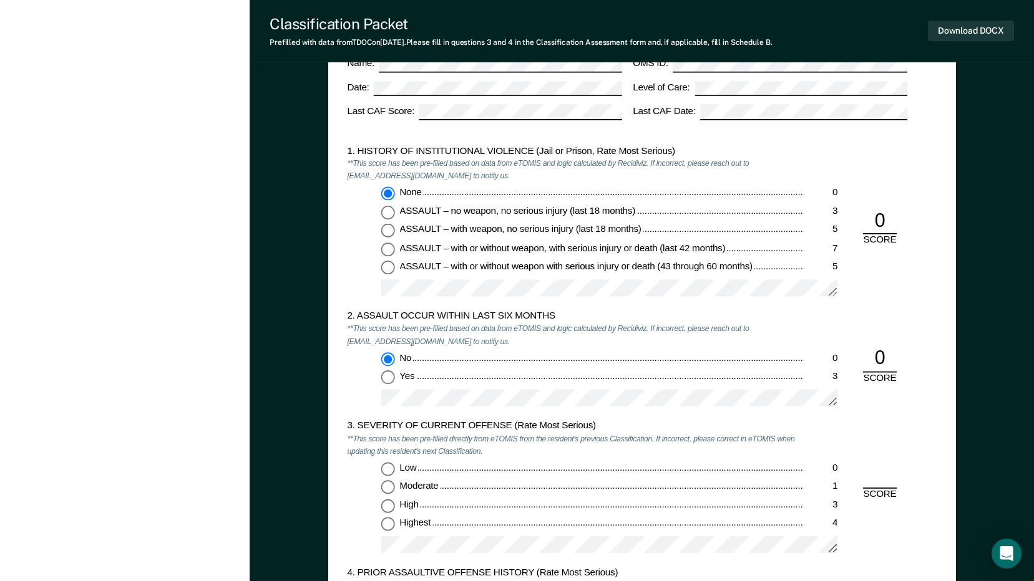
scroll to position [1123, 0]
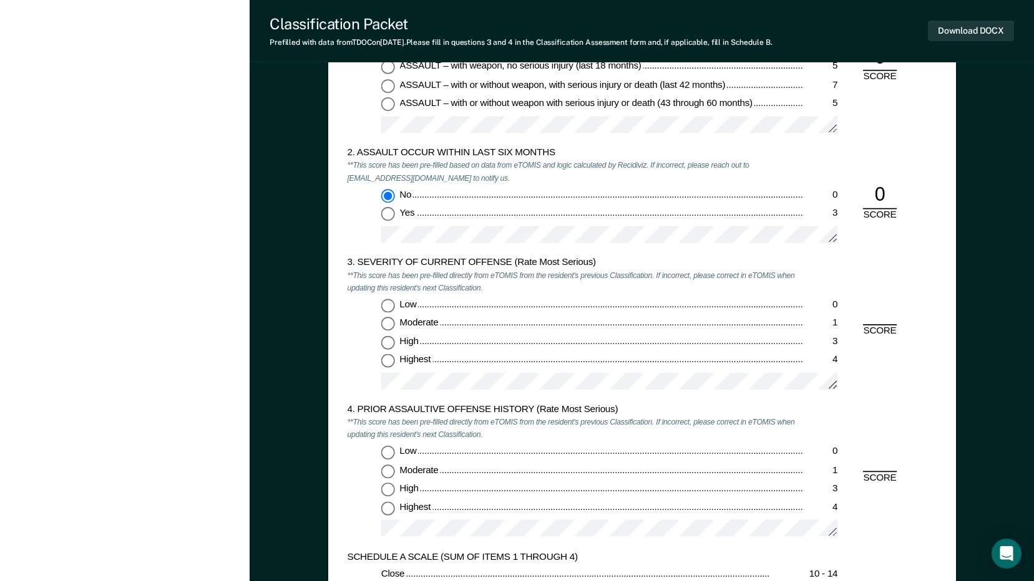
click at [382, 360] on input "Highest 4" at bounding box center [388, 362] width 14 height 14
type textarea "x"
radio input "true"
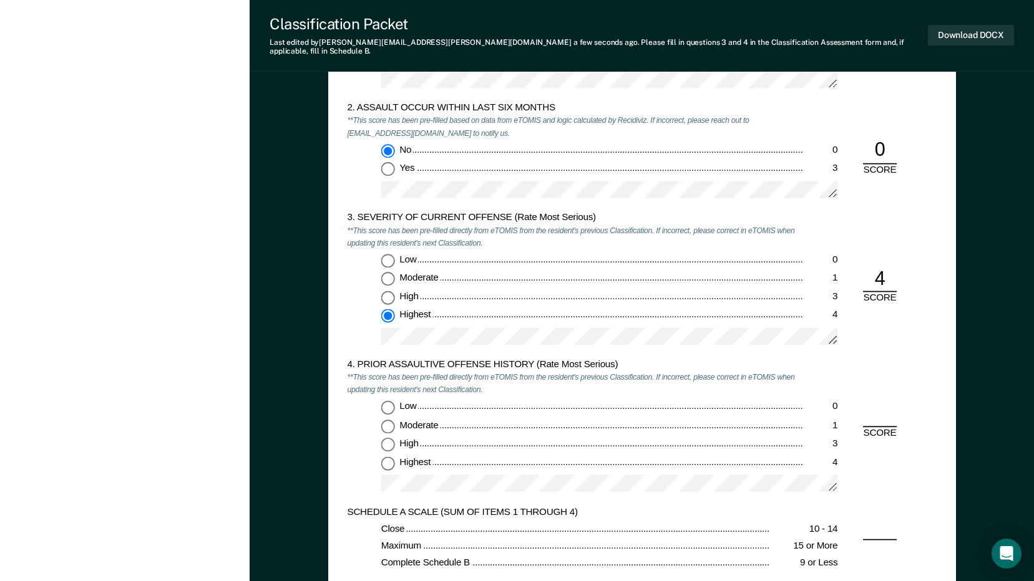
scroll to position [1248, 0]
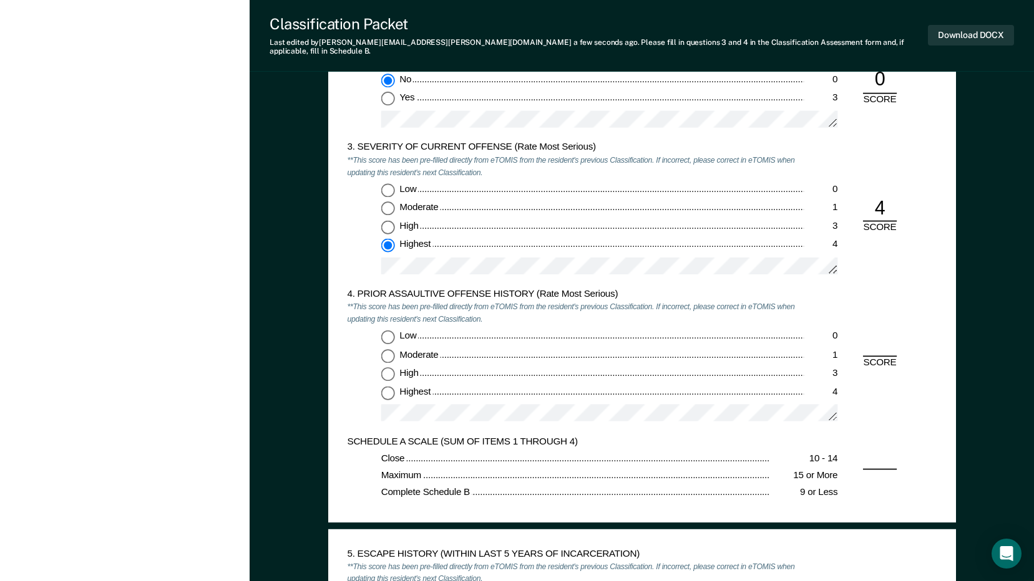
click at [387, 330] on input "Low 0" at bounding box center [388, 337] width 14 height 14
type textarea "x"
radio input "true"
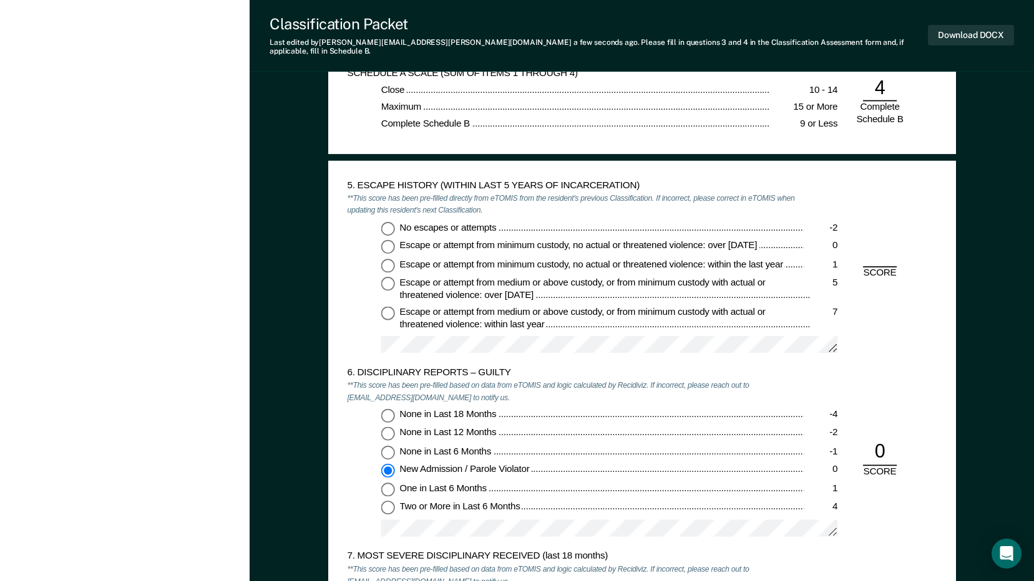
scroll to position [1622, 0]
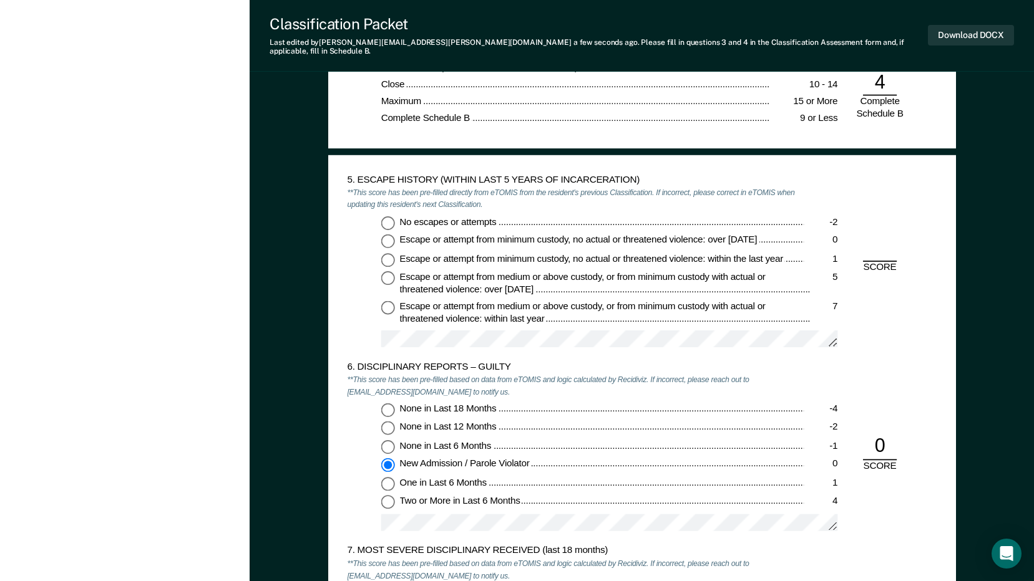
click at [386, 216] on input "No escapes or attempts -2" at bounding box center [388, 223] width 14 height 14
type textarea "x"
radio input "true"
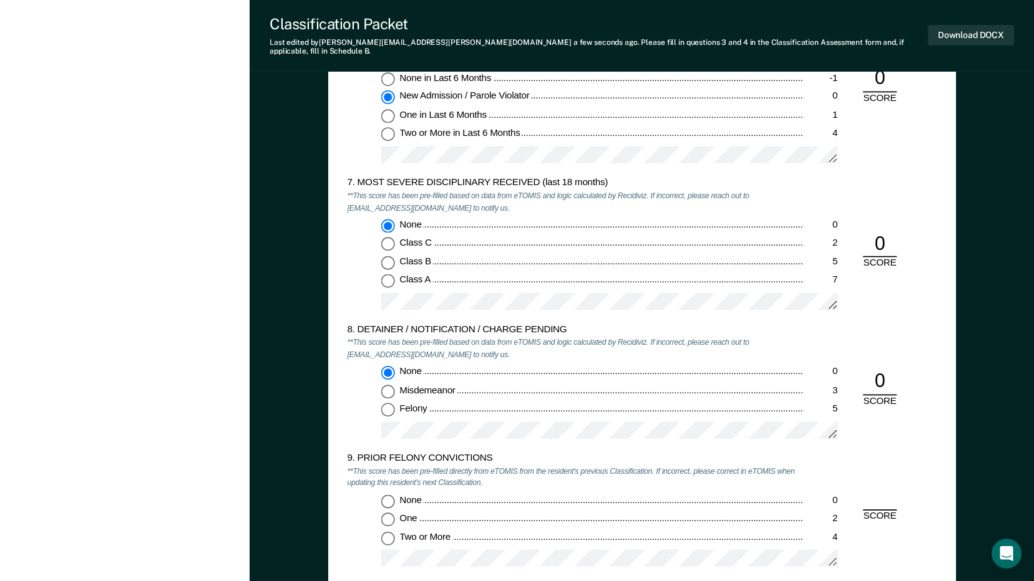
scroll to position [2121, 0]
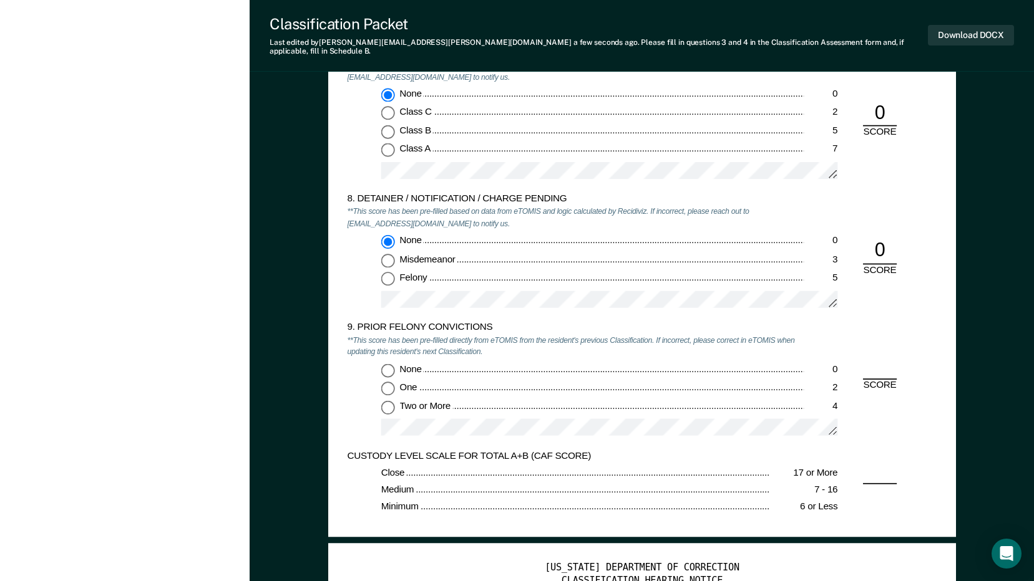
click at [390, 364] on input "None 0" at bounding box center [388, 371] width 14 height 14
type textarea "x"
radio input "true"
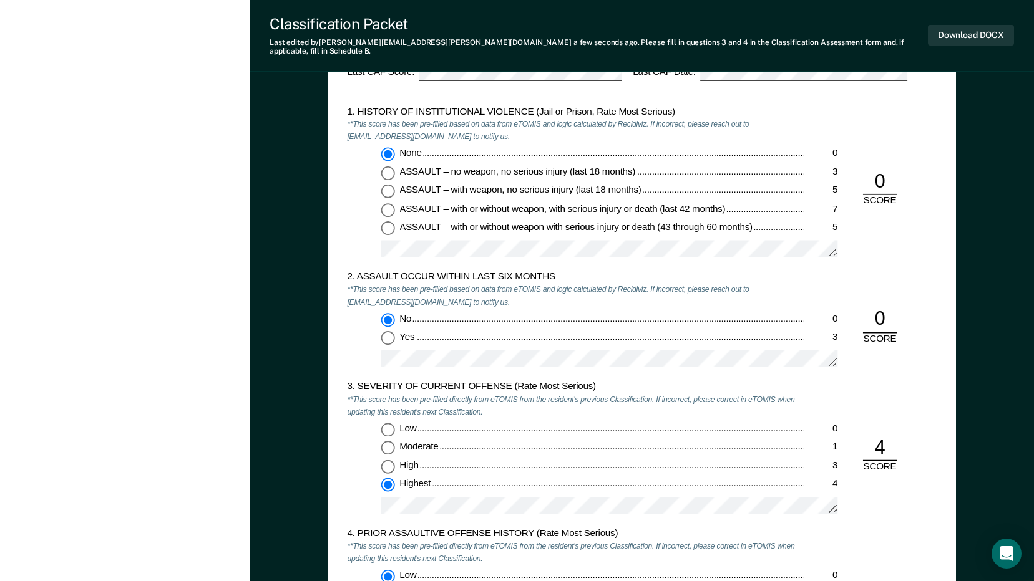
scroll to position [1123, 0]
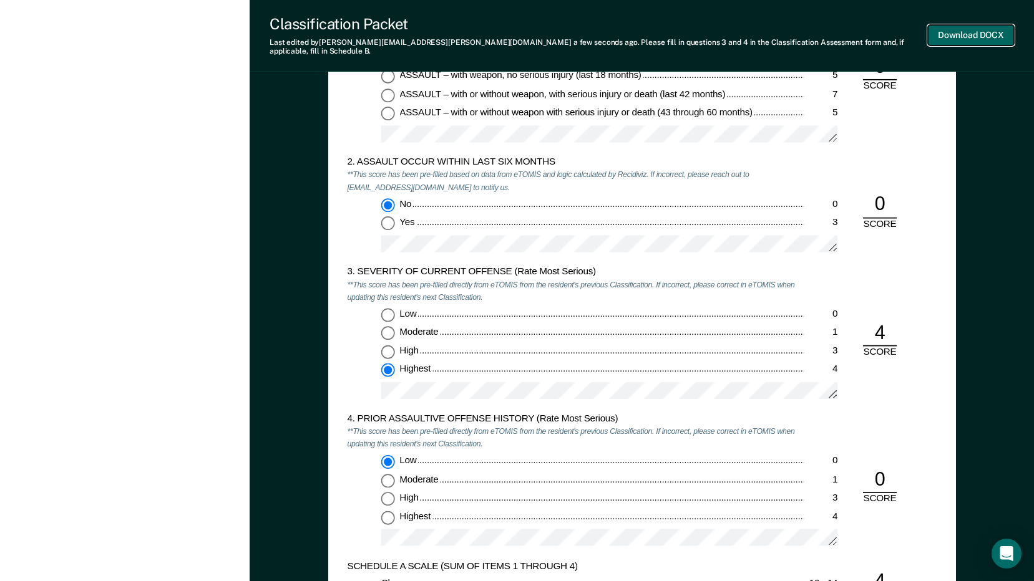
click at [969, 33] on button "Download DOCX" at bounding box center [971, 35] width 86 height 21
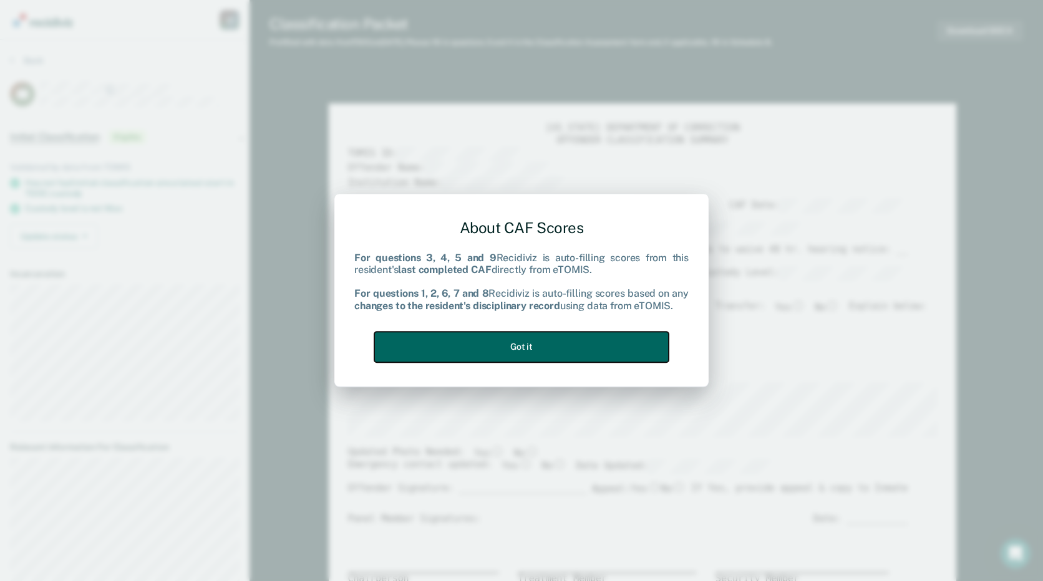
click at [576, 346] on button "Got it" at bounding box center [521, 347] width 294 height 31
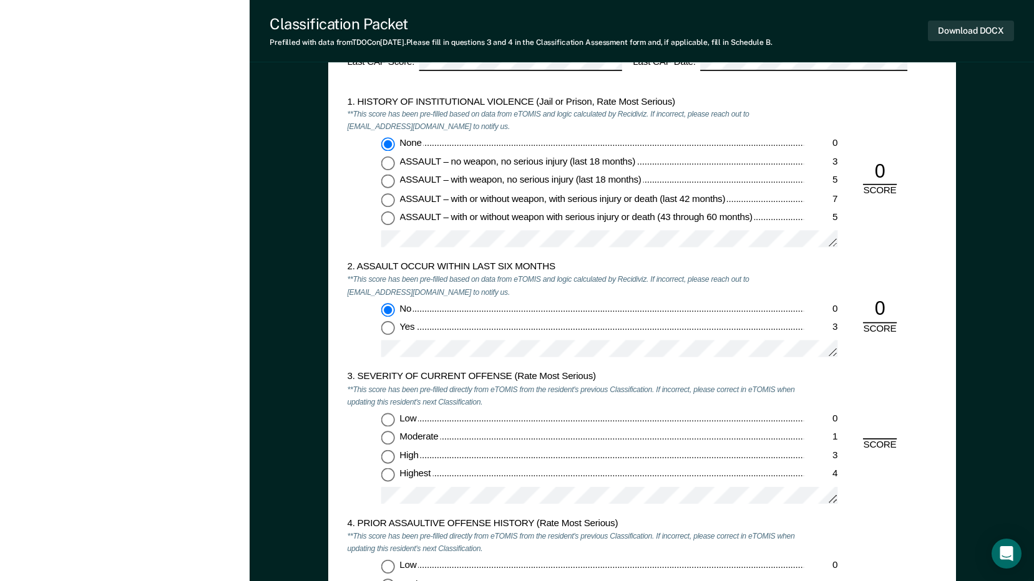
scroll to position [1185, 0]
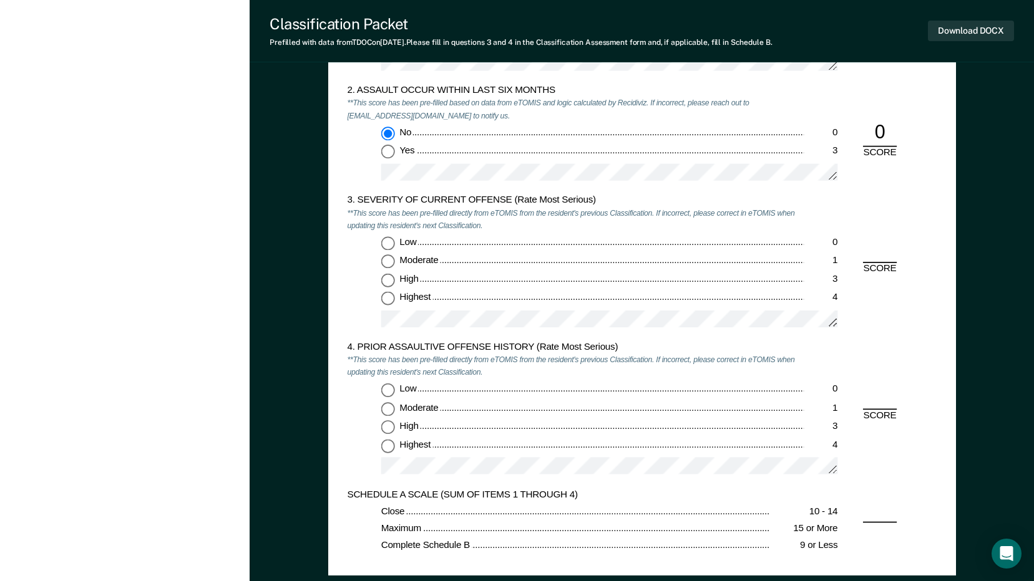
click at [380, 299] on div "Low 0 Moderate 1 High 3 Highest 4" at bounding box center [575, 287] width 457 height 100
click at [384, 298] on input "Highest 4" at bounding box center [388, 300] width 14 height 14
type textarea "x"
radio input "true"
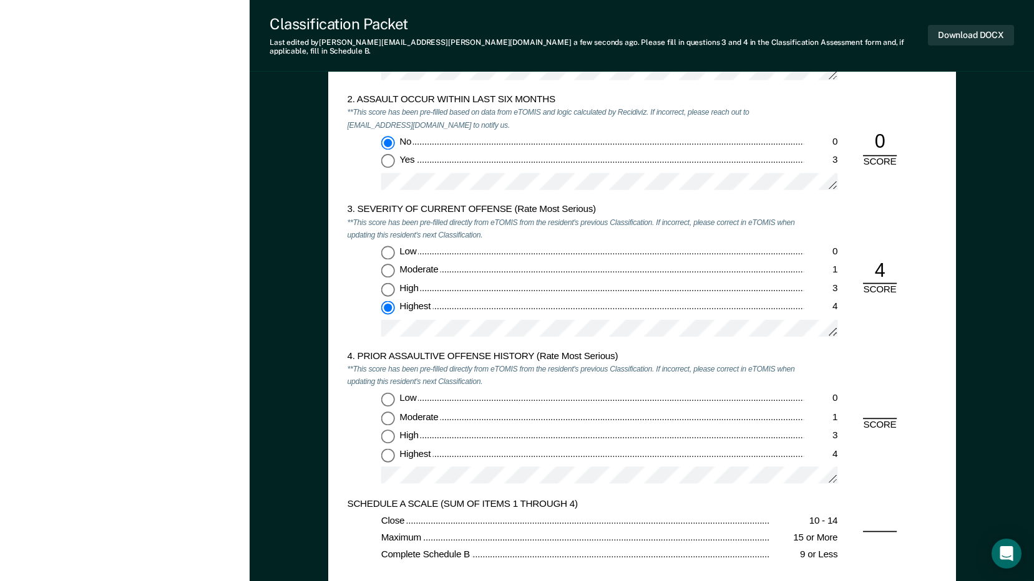
click at [392, 448] on input "Highest 4" at bounding box center [388, 455] width 14 height 14
type textarea "x"
radio input "true"
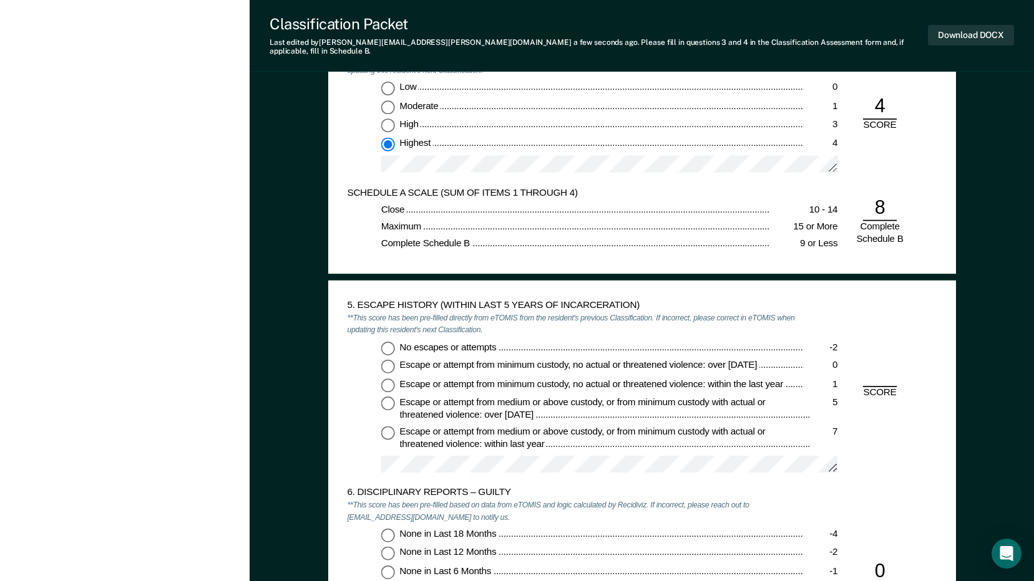
scroll to position [1622, 0]
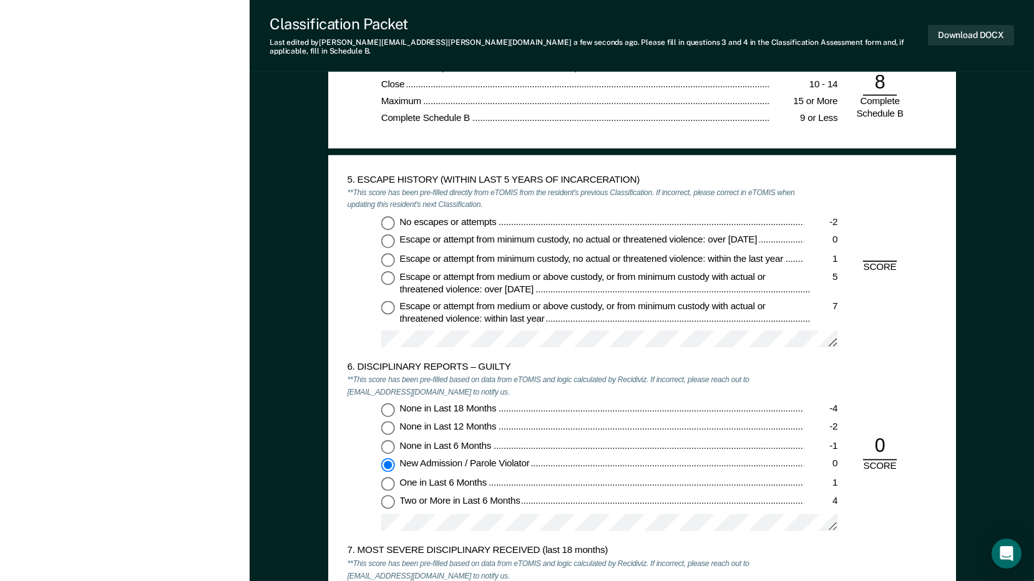
click at [386, 216] on input "No escapes or attempts -2" at bounding box center [388, 223] width 14 height 14
type textarea "x"
radio input "true"
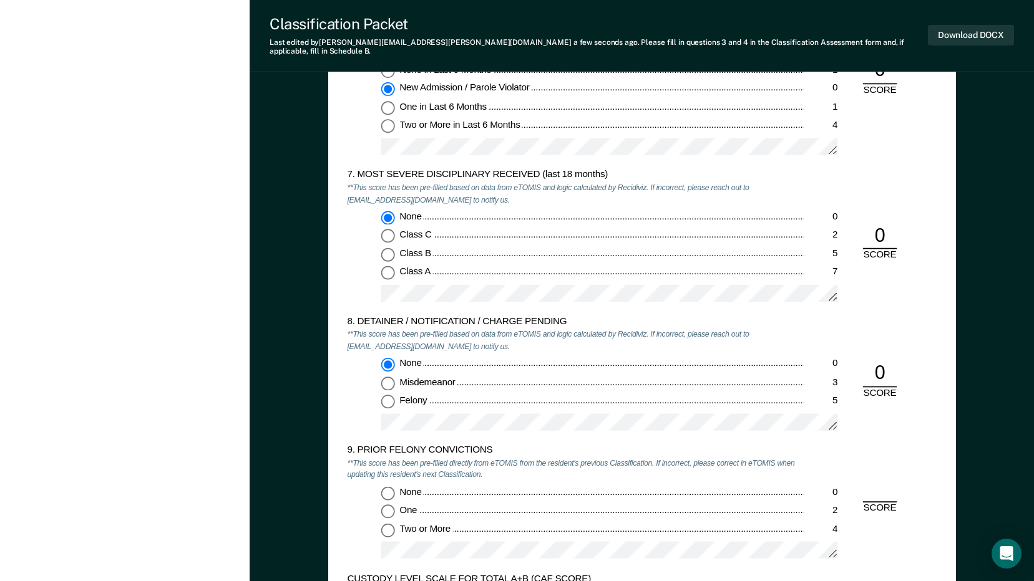
scroll to position [2121, 0]
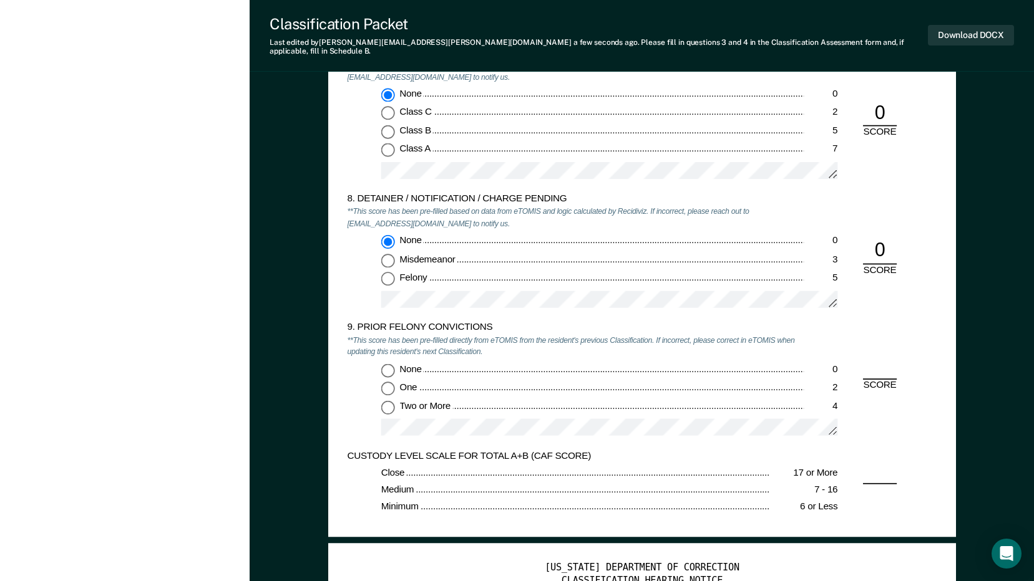
click at [388, 382] on input "One 2" at bounding box center [388, 389] width 14 height 14
type textarea "x"
radio input "true"
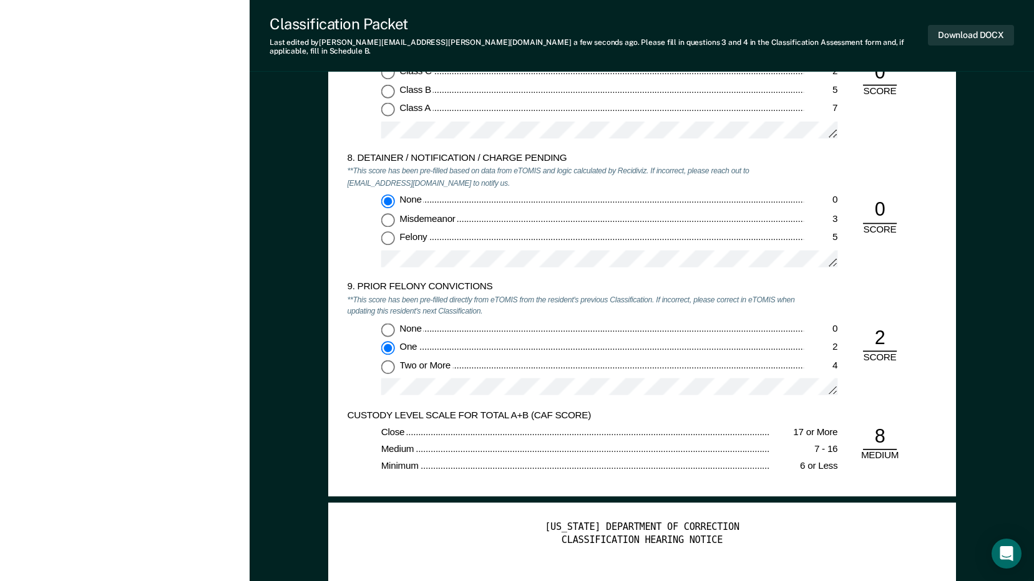
scroll to position [2184, 0]
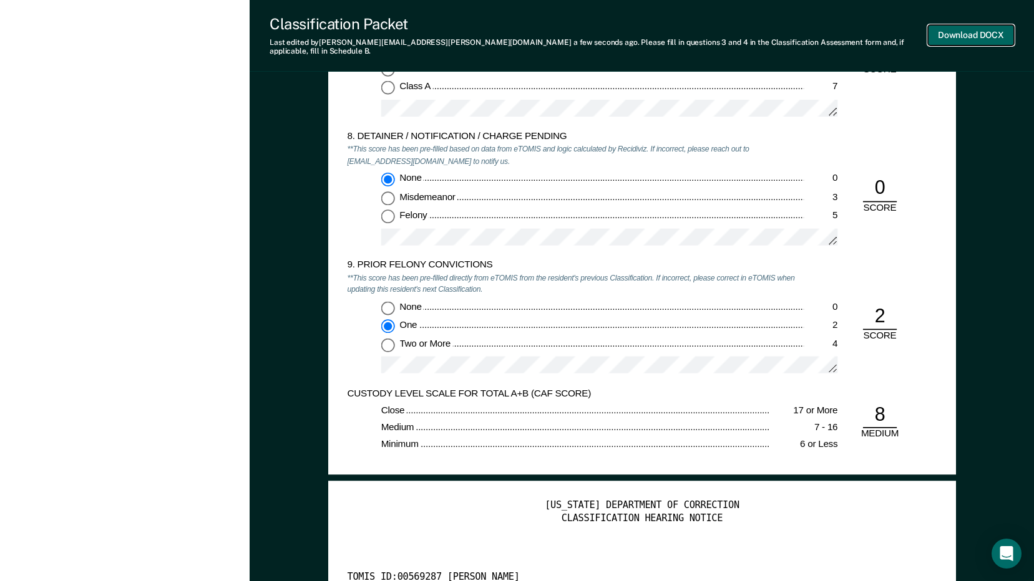
click at [991, 26] on button "Download DOCX" at bounding box center [971, 35] width 86 height 21
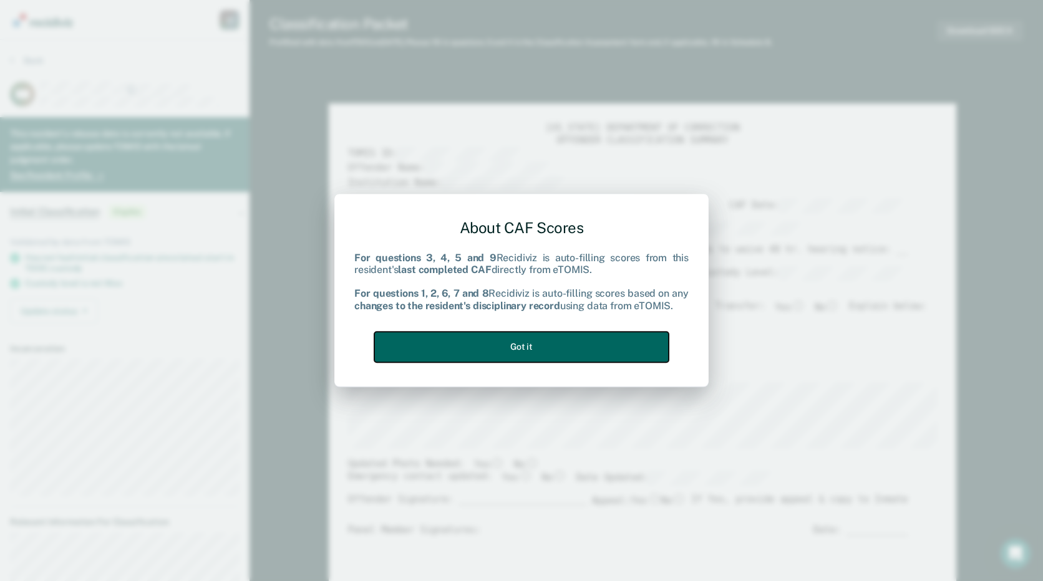
click at [633, 340] on button "Got it" at bounding box center [521, 347] width 294 height 31
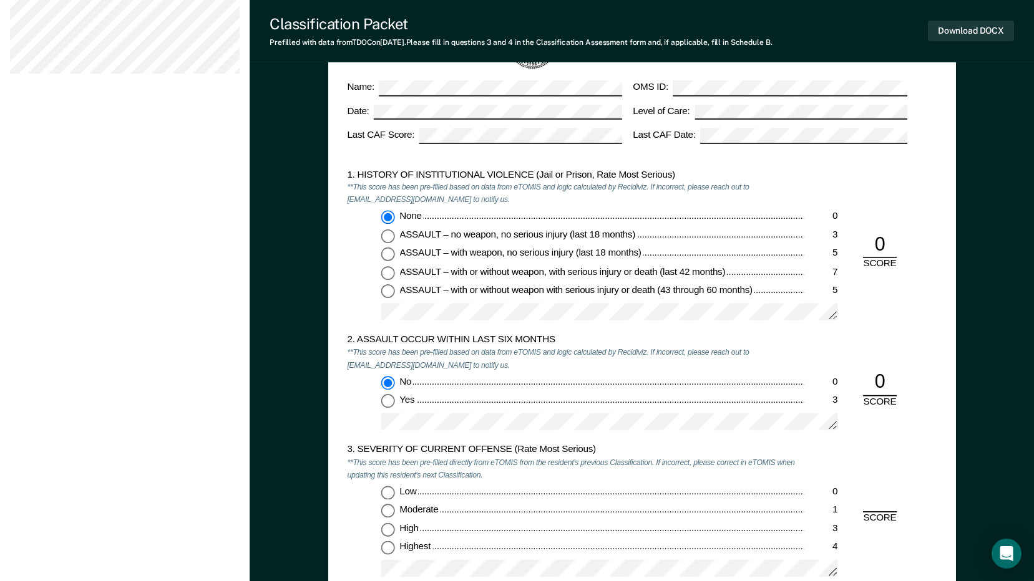
scroll to position [1248, 0]
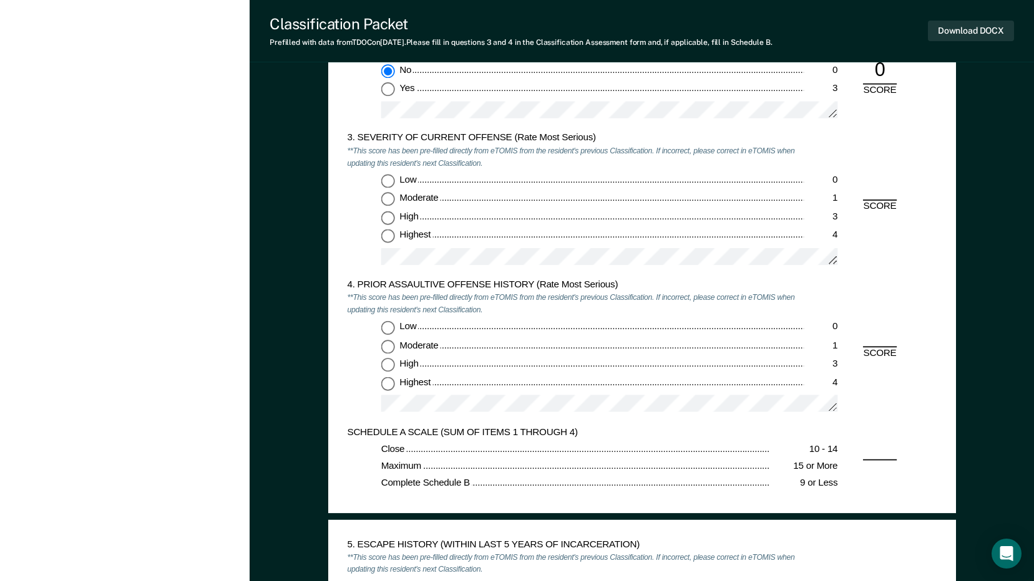
drag, startPoint x: 392, startPoint y: 199, endPoint x: 391, endPoint y: 245, distance: 45.6
click at [392, 199] on input "Moderate 1" at bounding box center [388, 200] width 14 height 14
type textarea "x"
radio input "true"
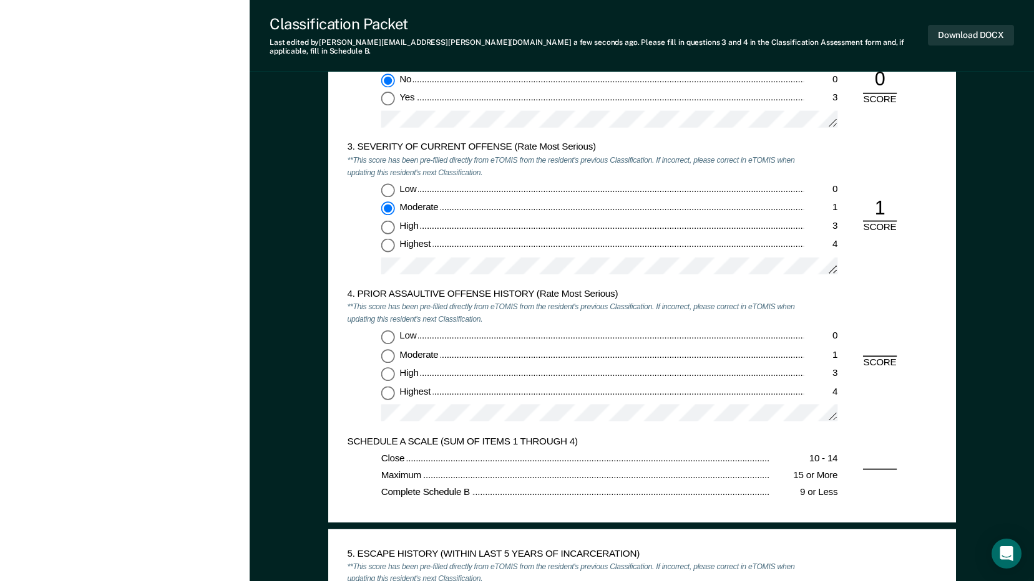
click at [390, 386] on input "Highest 4" at bounding box center [388, 393] width 14 height 14
type textarea "x"
radio input "true"
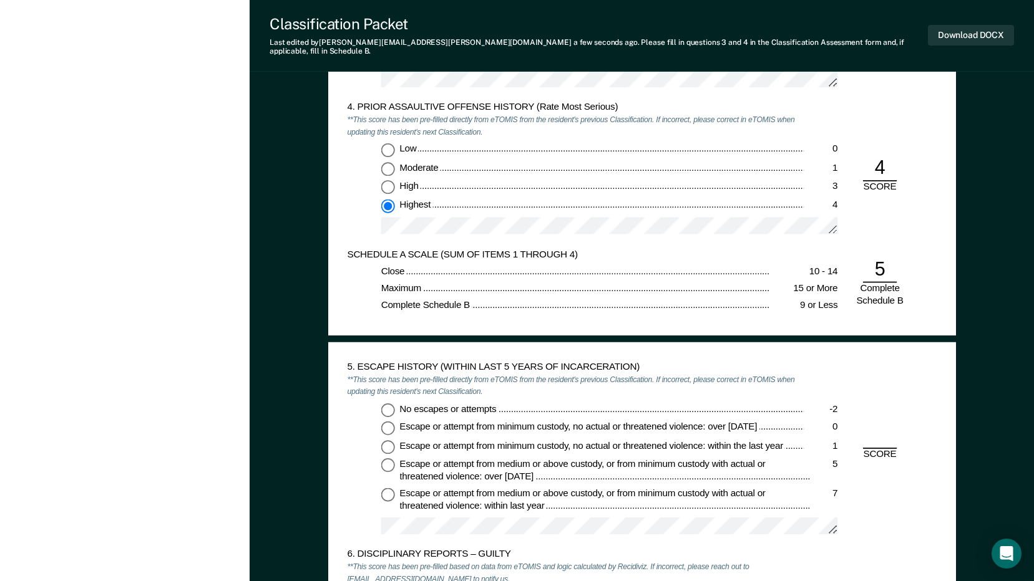
click at [387, 403] on input "No escapes or attempts -2" at bounding box center [388, 410] width 14 height 14
type textarea "x"
radio input "true"
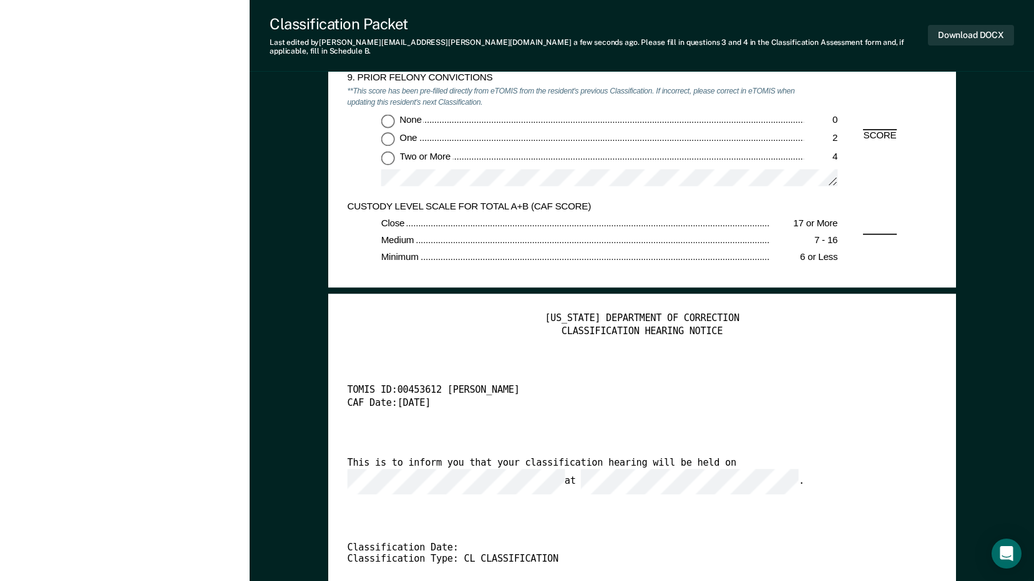
scroll to position [2184, 0]
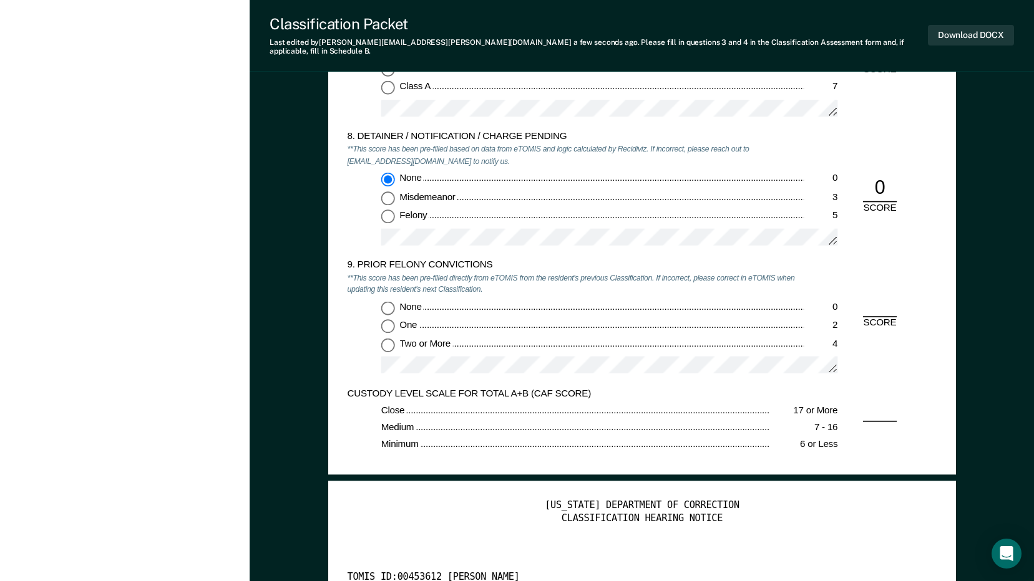
click at [390, 339] on input "Two or More 4" at bounding box center [388, 345] width 14 height 14
type textarea "x"
radio input "true"
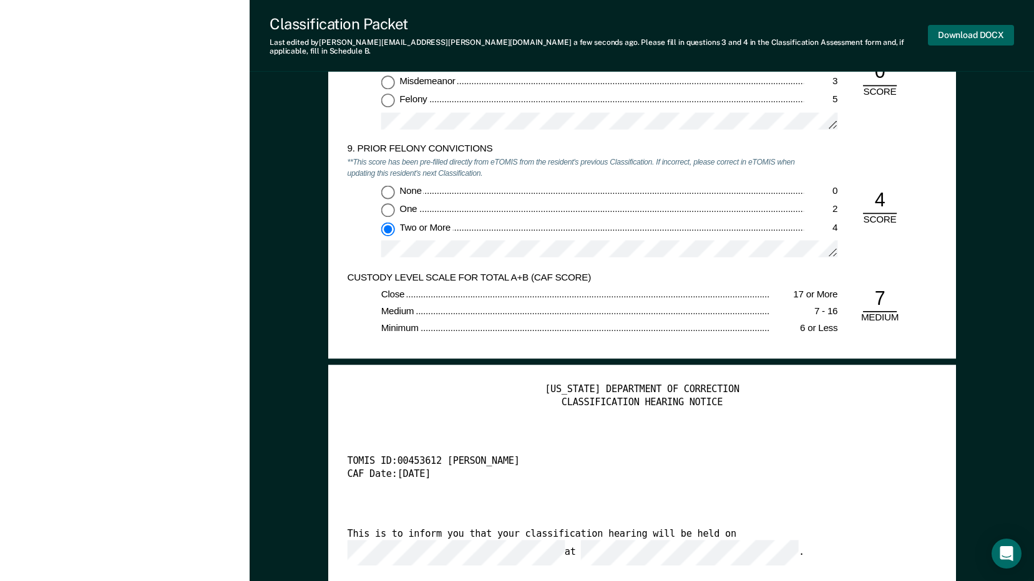
scroll to position [2308, 0]
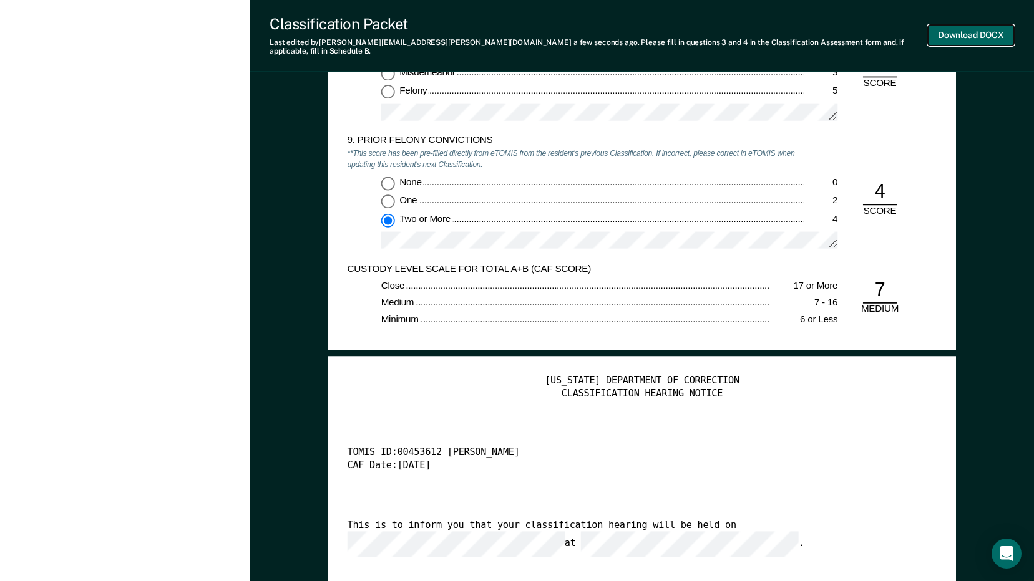
click at [958, 25] on button "Download DOCX" at bounding box center [971, 35] width 86 height 21
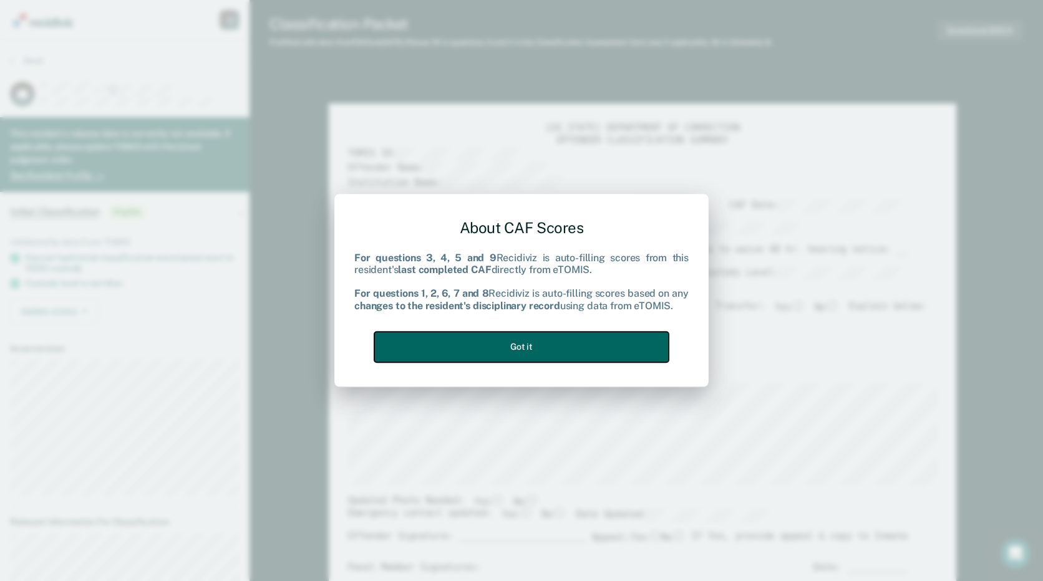
click at [606, 341] on button "Got it" at bounding box center [521, 347] width 294 height 31
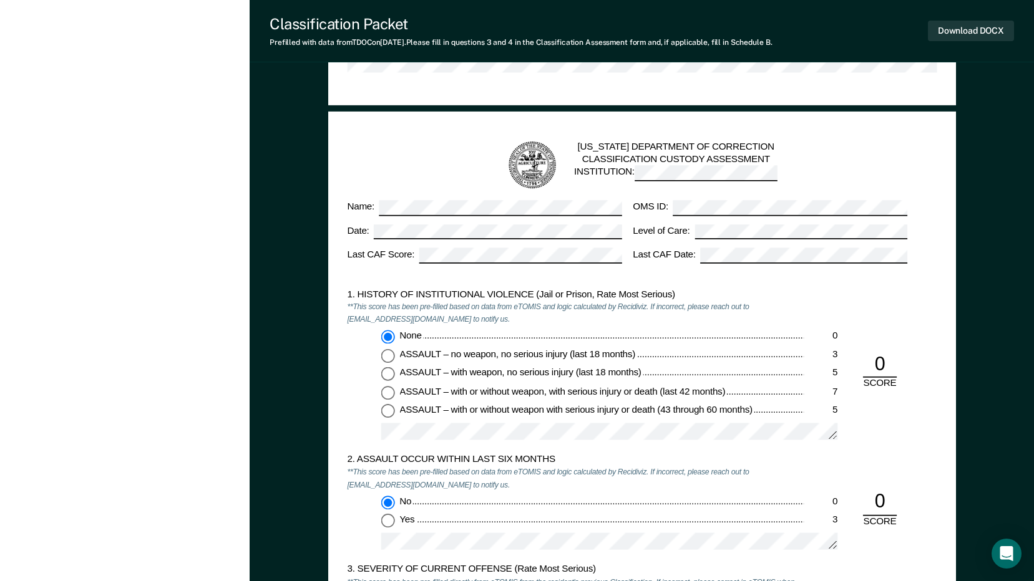
scroll to position [936, 0]
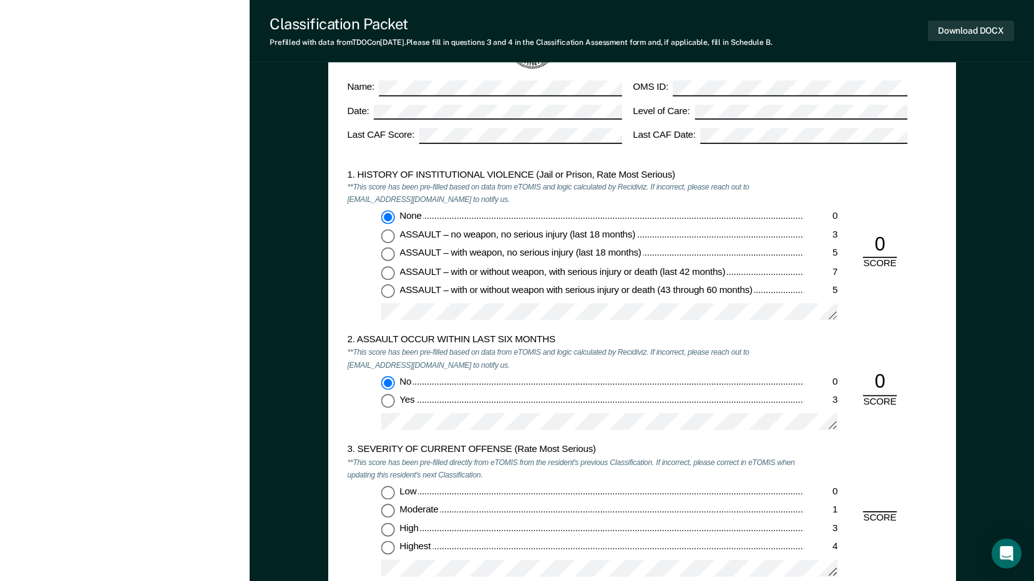
click at [390, 514] on input "Moderate 1" at bounding box center [388, 512] width 14 height 14
type textarea "x"
radio input "true"
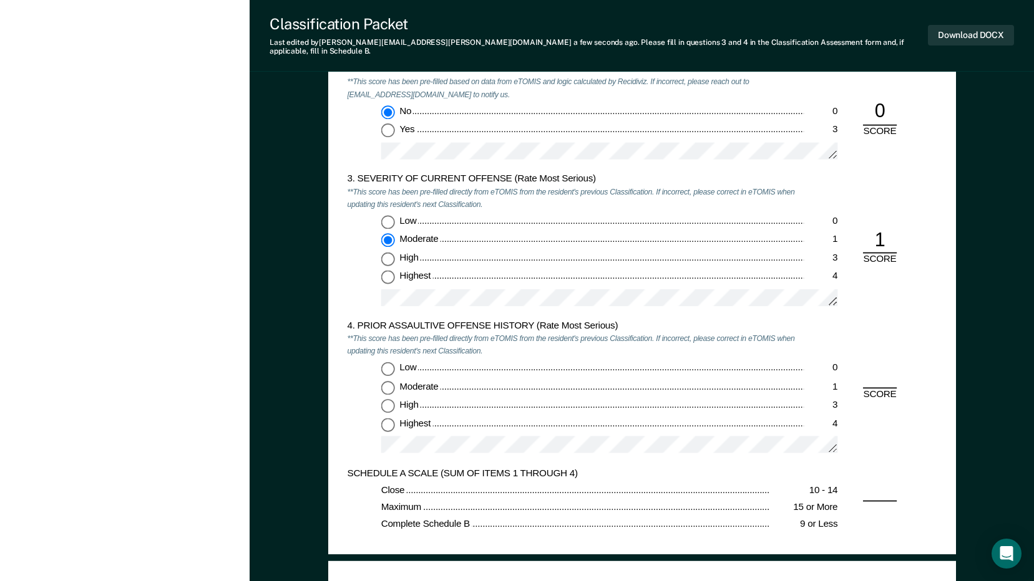
scroll to position [1310, 0]
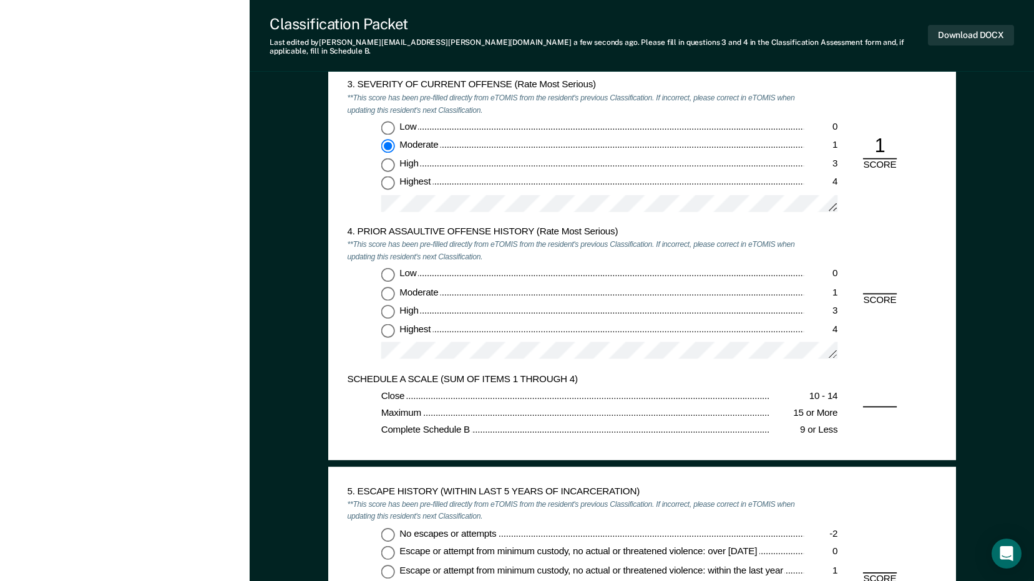
click at [386, 268] on input "Low 0" at bounding box center [388, 275] width 14 height 14
type textarea "x"
radio input "true"
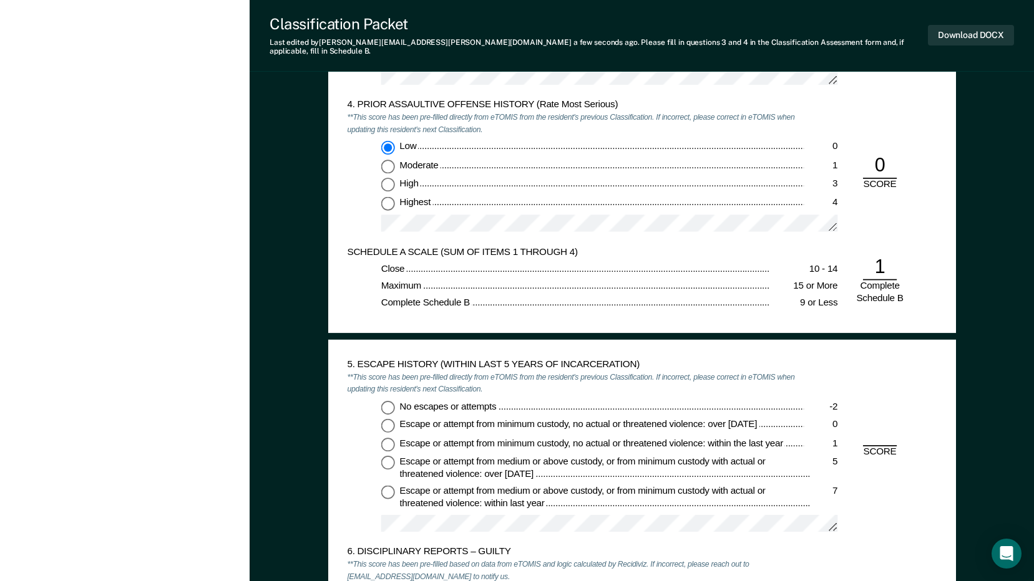
scroll to position [1497, 0]
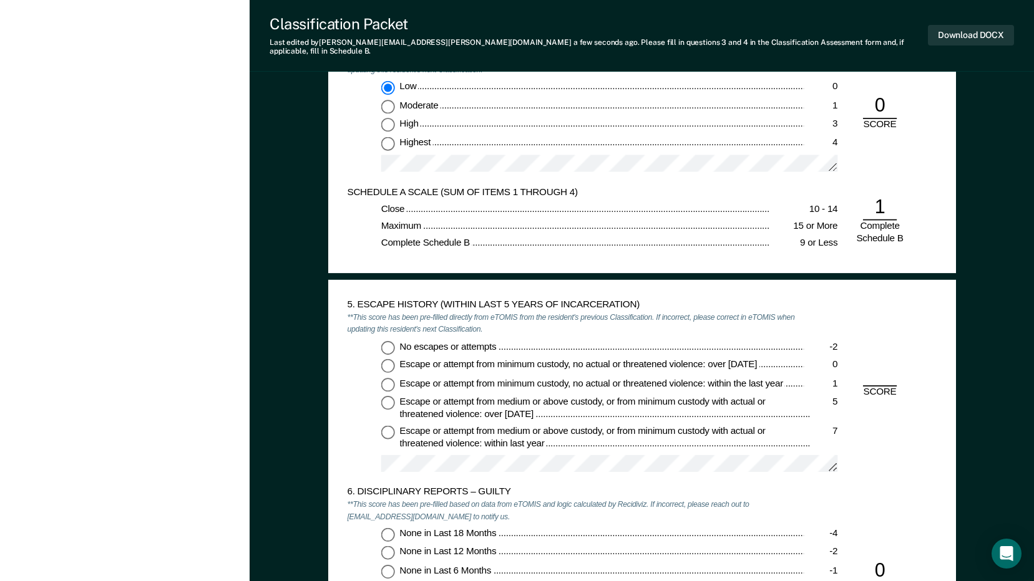
click at [387, 346] on input "No escapes or attempts -2" at bounding box center [388, 348] width 14 height 14
type textarea "x"
radio input "true"
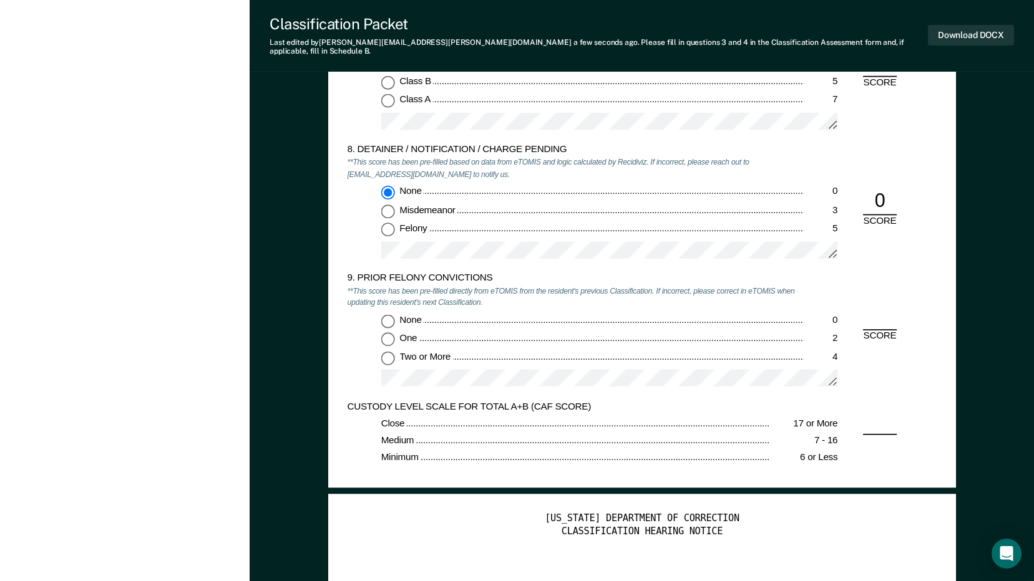
scroll to position [2184, 0]
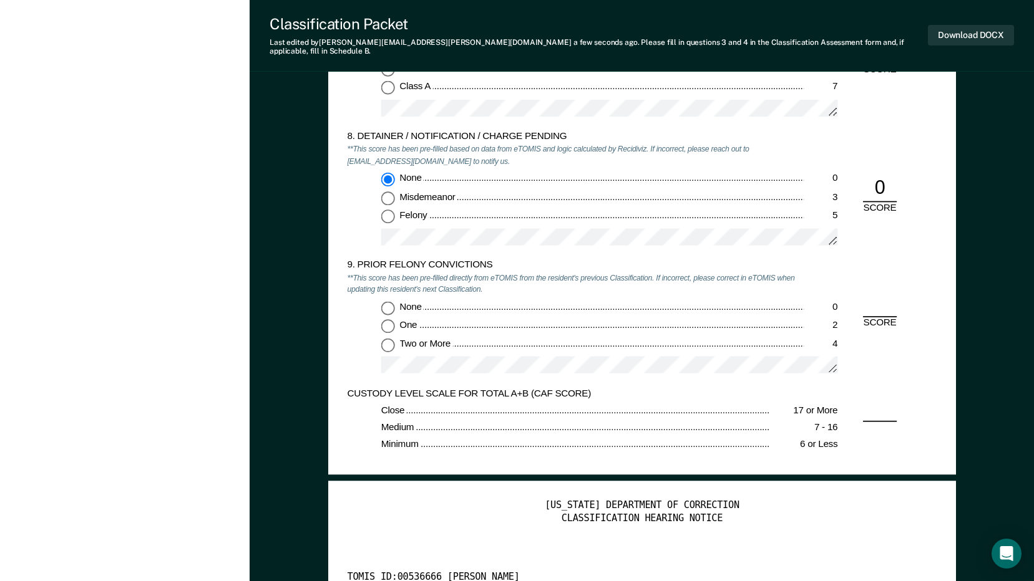
click at [389, 338] on input "Two or More 4" at bounding box center [388, 345] width 14 height 14
type textarea "x"
radio input "true"
click at [970, 29] on button "Download DOCX" at bounding box center [971, 35] width 86 height 21
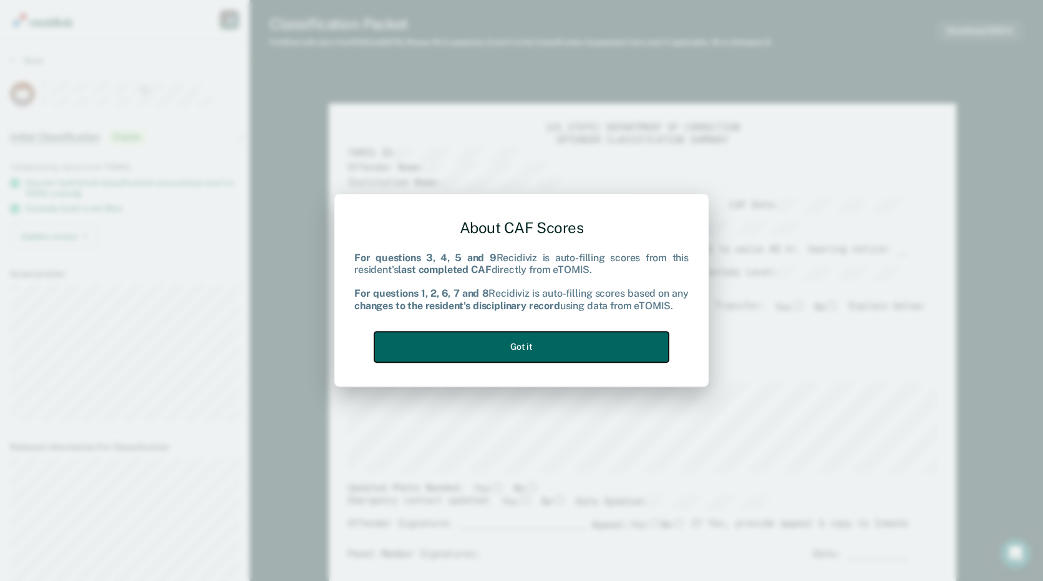
click at [611, 342] on button "Got it" at bounding box center [521, 347] width 294 height 31
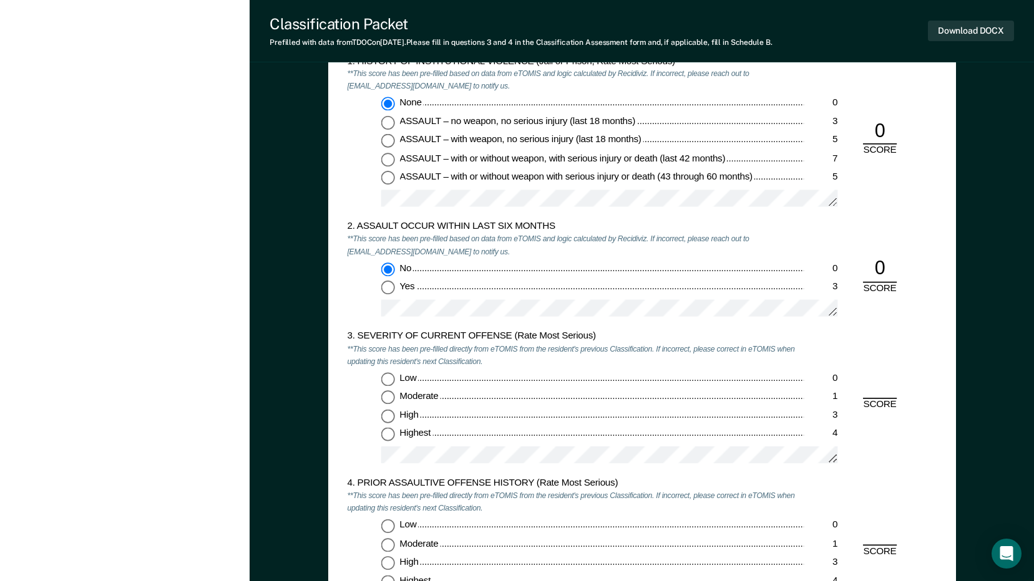
scroll to position [1123, 0]
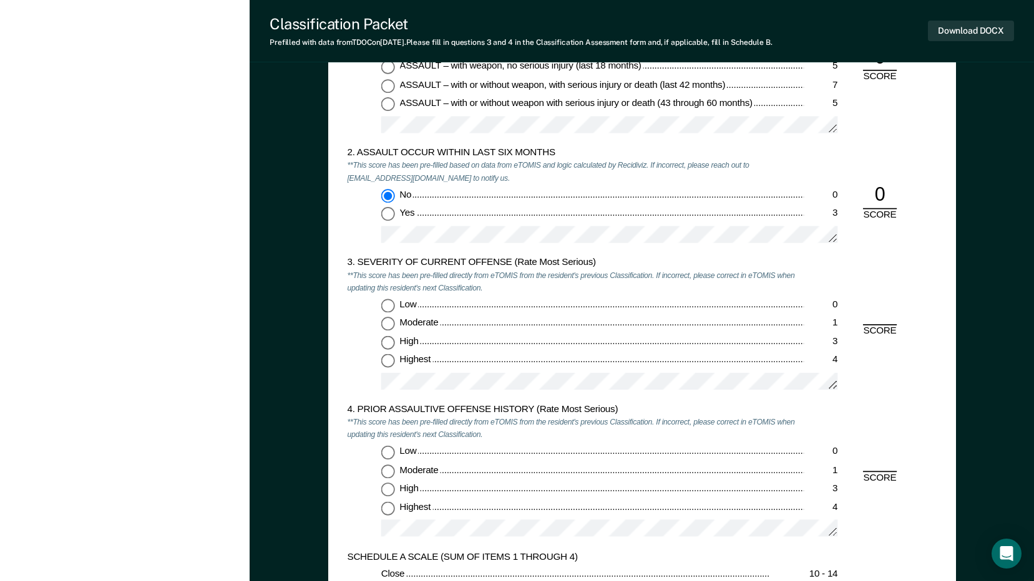
click at [386, 362] on input "Highest 4" at bounding box center [388, 362] width 14 height 14
type textarea "x"
radio input "true"
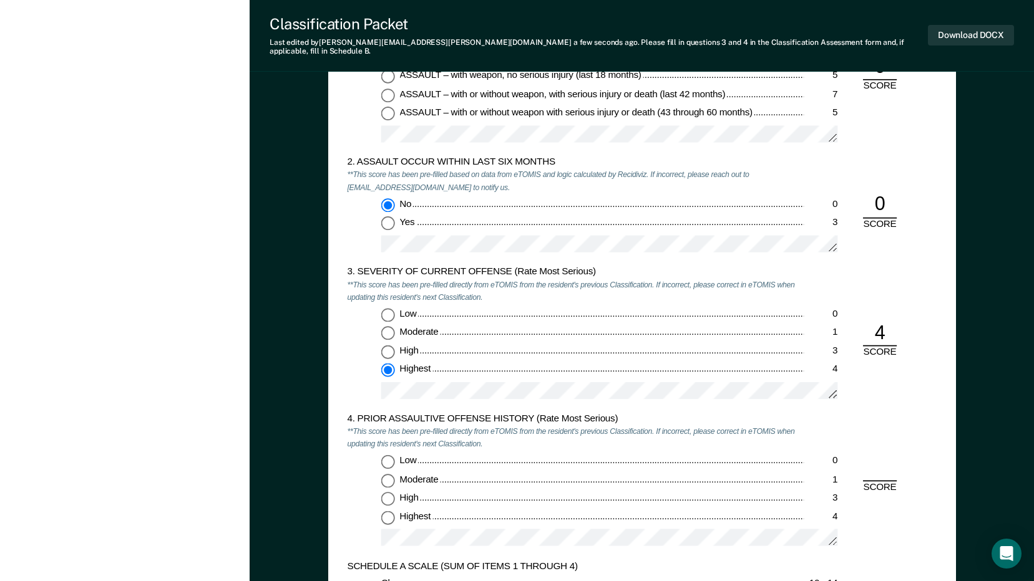
click at [392, 456] on input "Low 0" at bounding box center [388, 462] width 14 height 14
type textarea "x"
radio input "true"
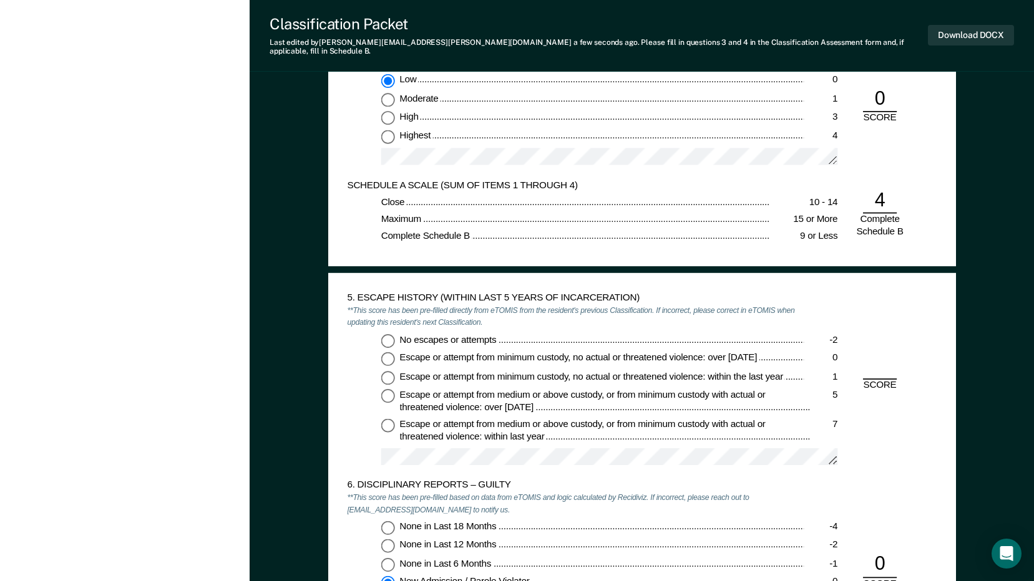
scroll to position [1560, 0]
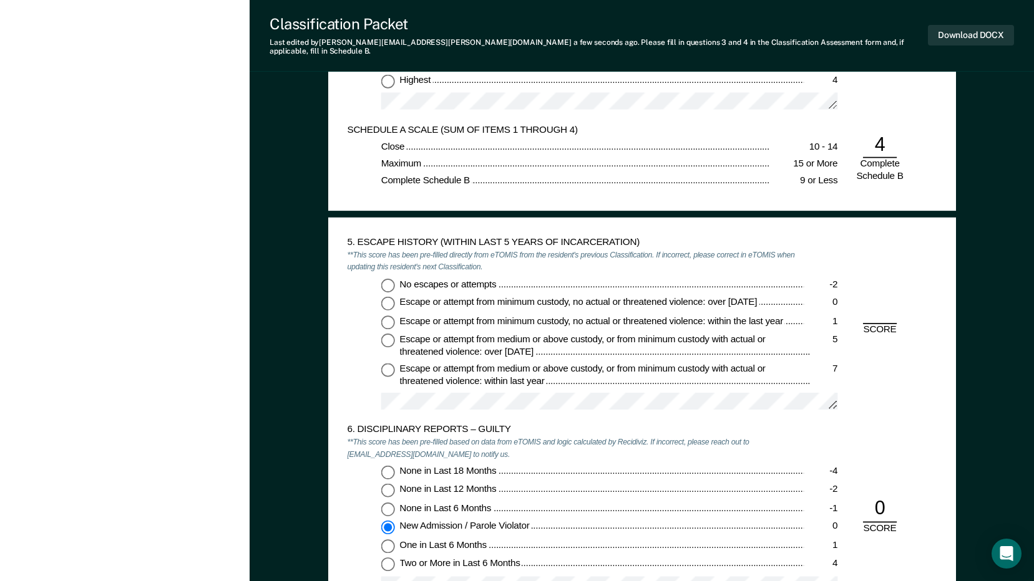
click at [393, 281] on input "No escapes or attempts -2" at bounding box center [388, 285] width 14 height 14
type textarea "x"
radio input "true"
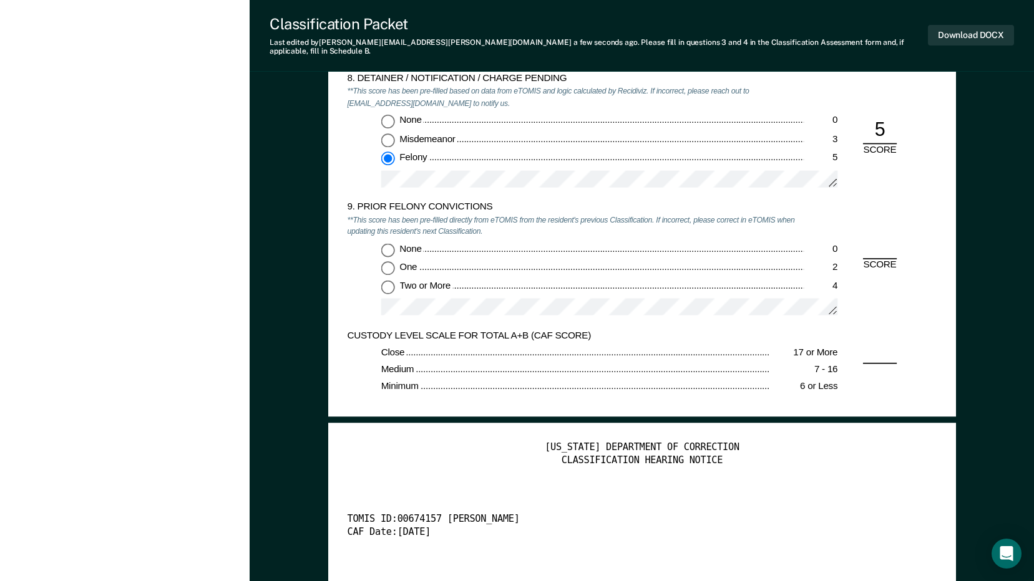
scroll to position [2246, 0]
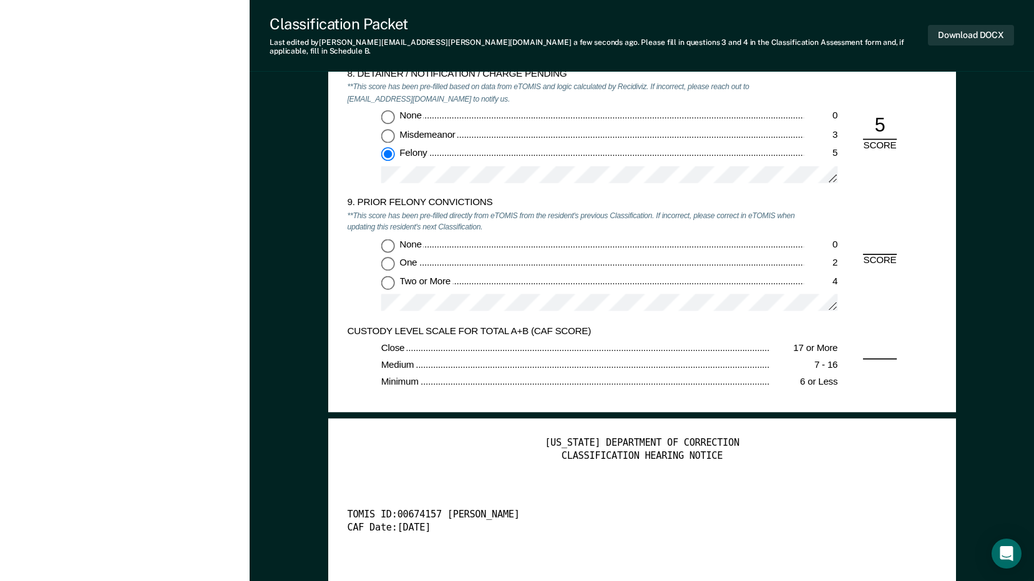
click at [392, 110] on input "None 0" at bounding box center [388, 117] width 14 height 14
type textarea "x"
radio input "true"
radio input "false"
click at [386, 241] on input "None 0" at bounding box center [388, 246] width 14 height 14
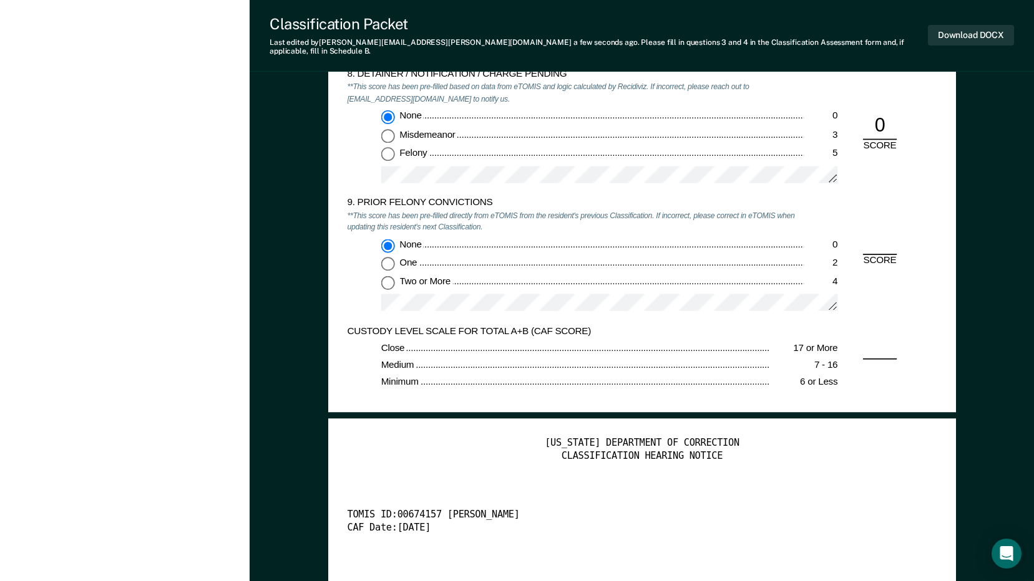
type textarea "x"
radio input "true"
click at [997, 26] on button "Download DOCX" at bounding box center [971, 35] width 86 height 21
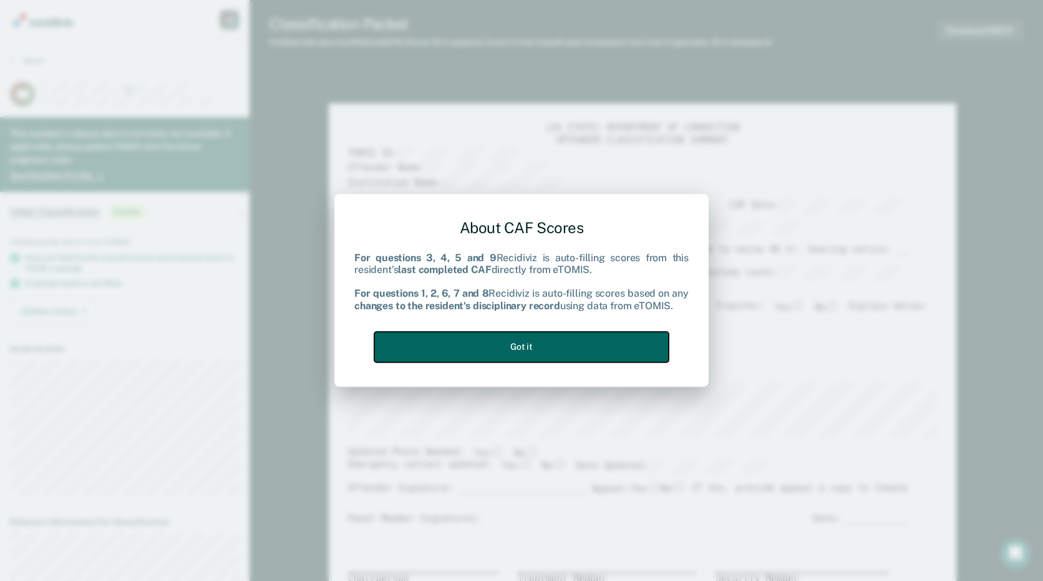
click at [620, 340] on button "Got it" at bounding box center [521, 347] width 294 height 31
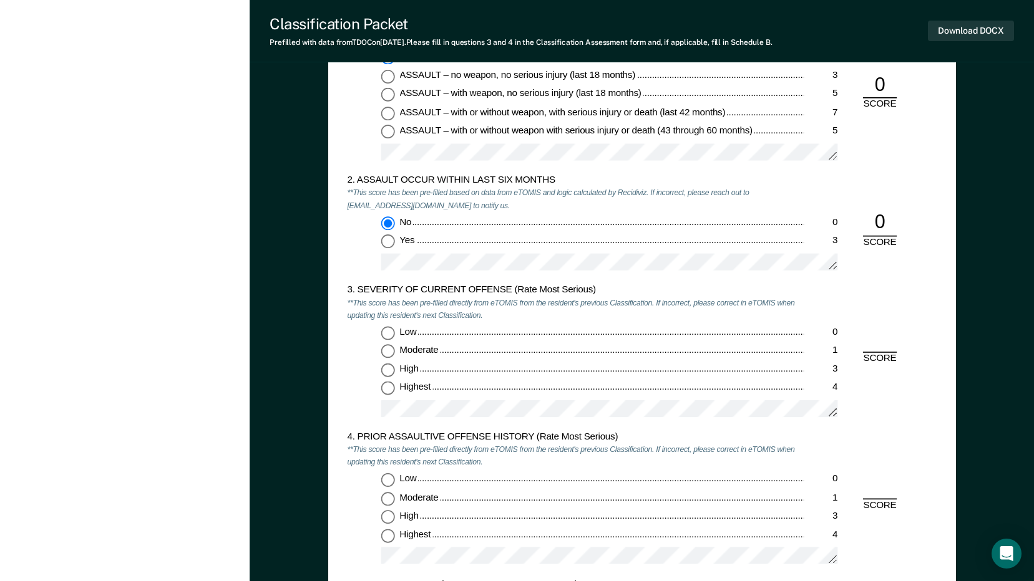
scroll to position [1248, 0]
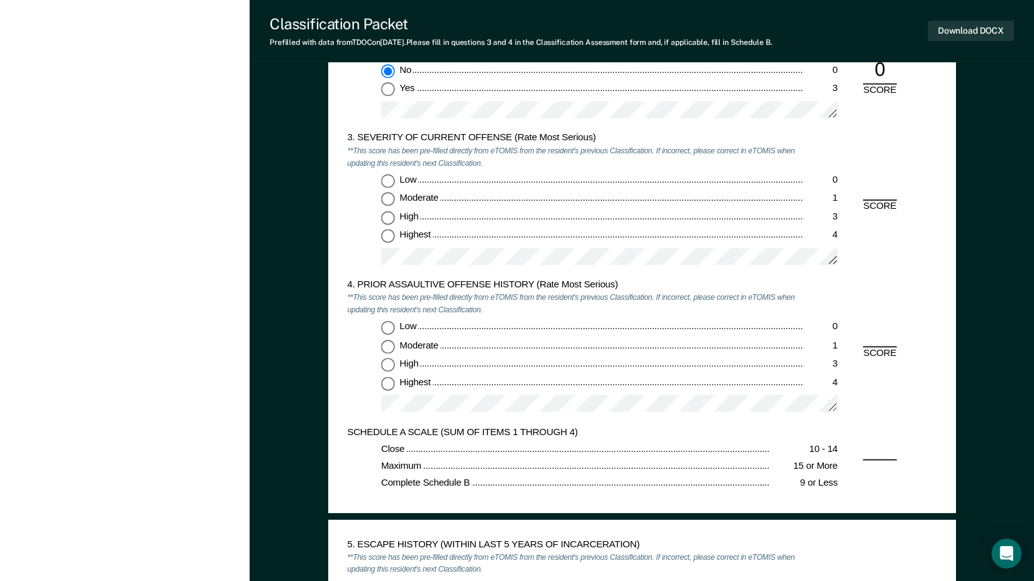
click at [384, 238] on input "Highest 4" at bounding box center [388, 237] width 14 height 14
type textarea "x"
radio input "true"
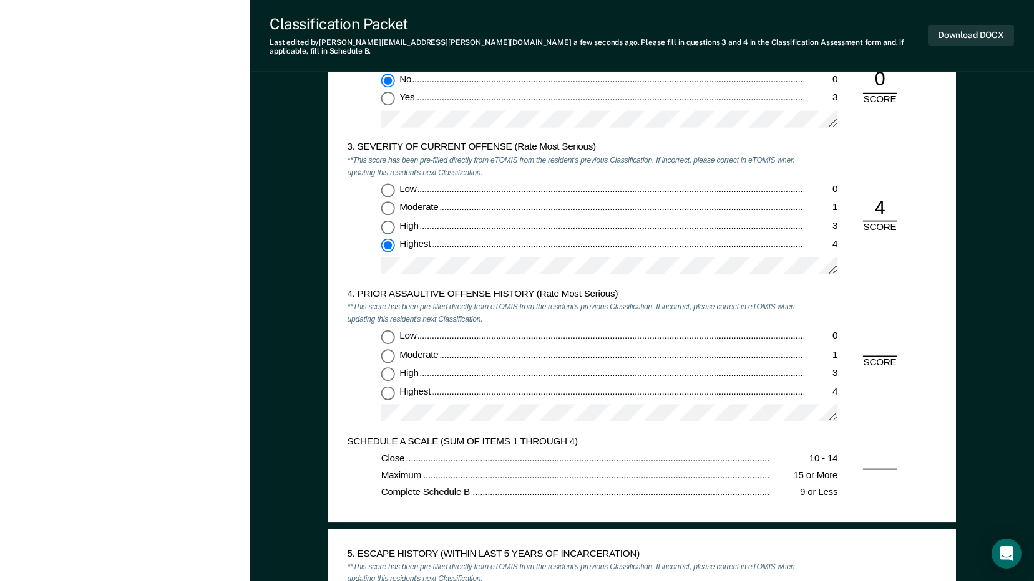
click at [386, 330] on input "Low 0" at bounding box center [388, 337] width 14 height 14
type textarea "x"
radio input "true"
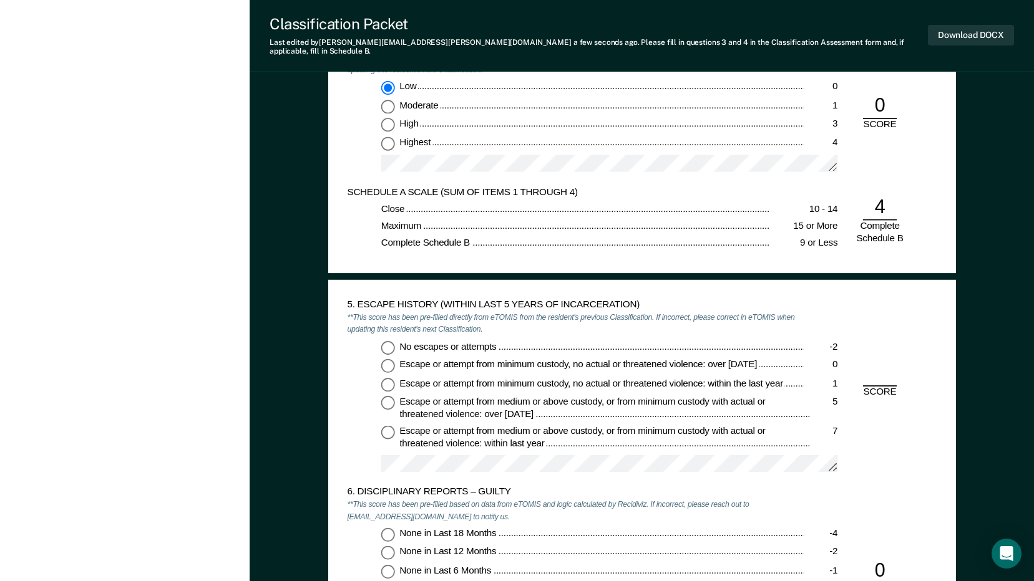
click at [387, 341] on input "No escapes or attempts -2" at bounding box center [388, 348] width 14 height 14
type textarea "x"
radio input "true"
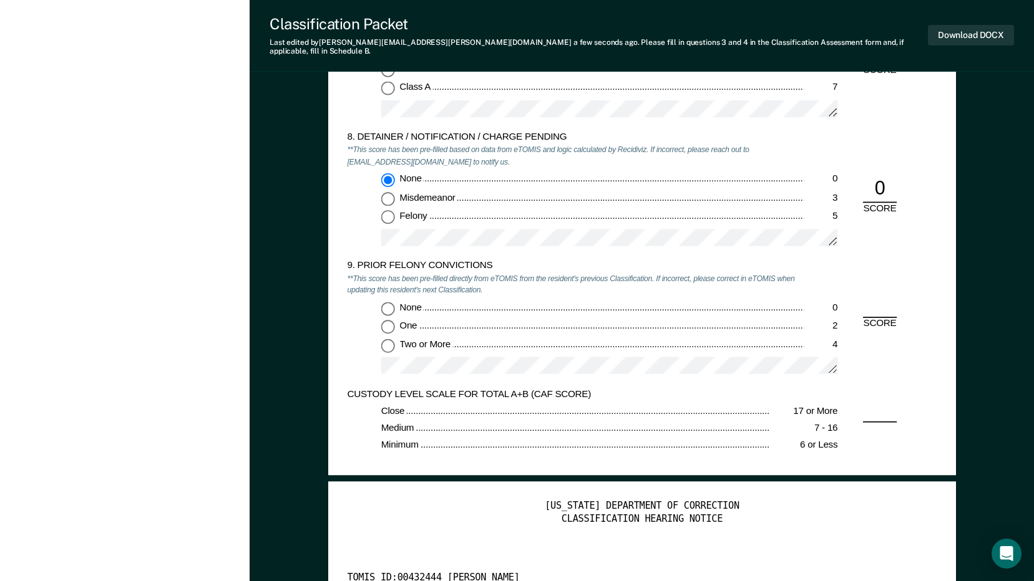
scroll to position [2184, 0]
click at [386, 338] on input "Two or More 4" at bounding box center [388, 345] width 14 height 14
type textarea "x"
radio input "true"
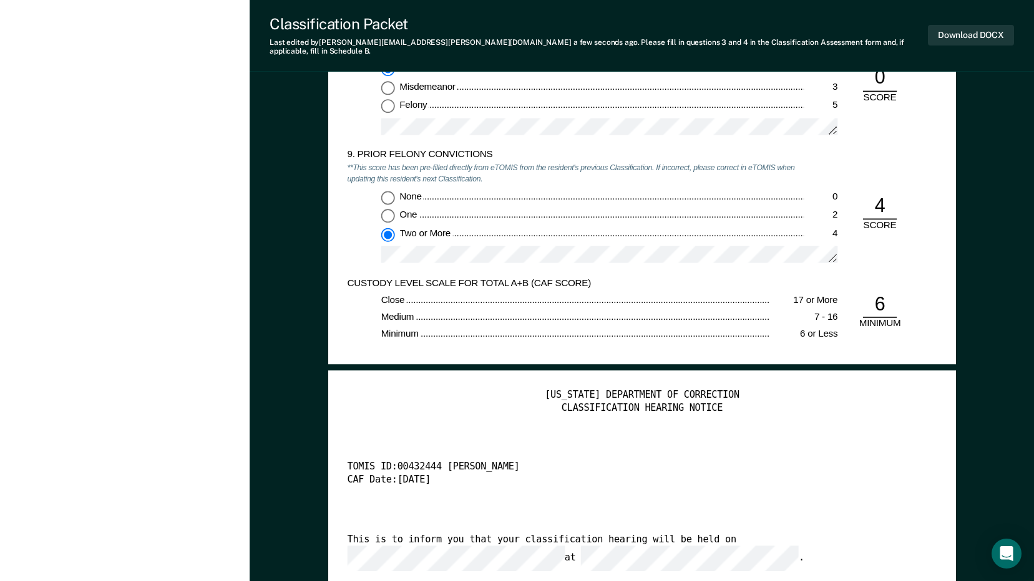
scroll to position [2308, 0]
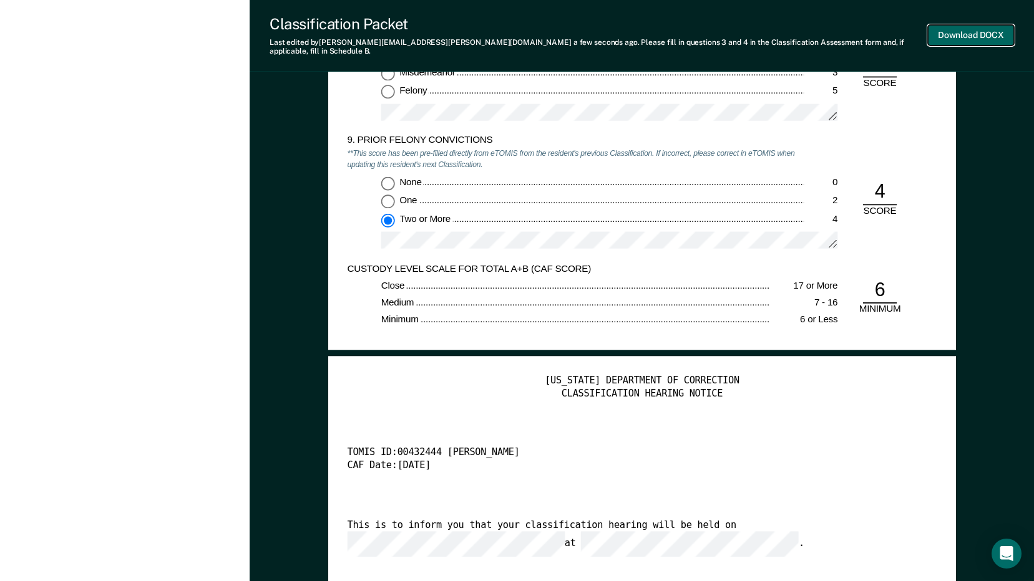
click at [972, 32] on button "Download DOCX" at bounding box center [971, 35] width 86 height 21
type textarea "x"
